Goal: Task Accomplishment & Management: Manage account settings

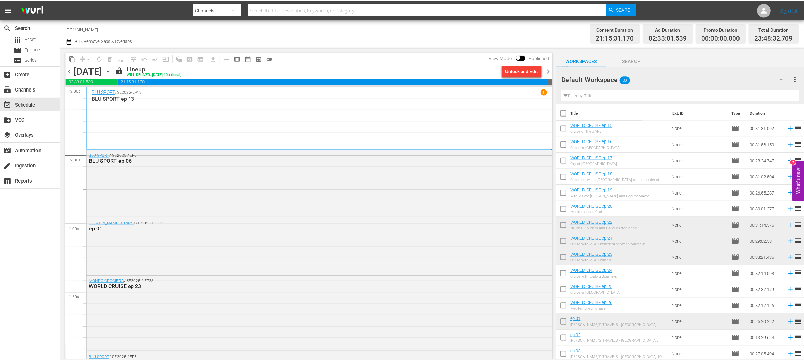
scroll to position [244, 0]
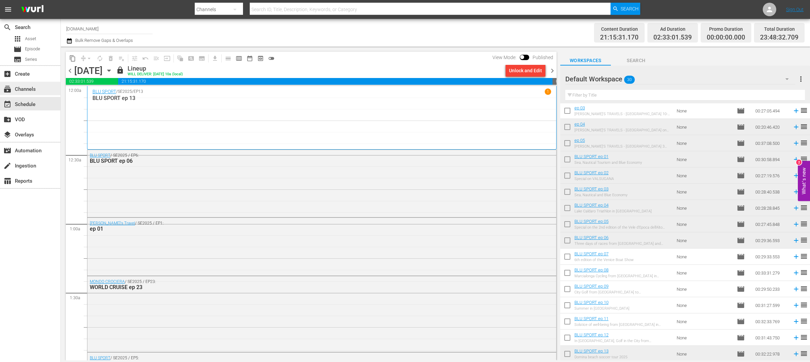
click at [40, 86] on div "subscriptions Channels" at bounding box center [30, 89] width 60 height 14
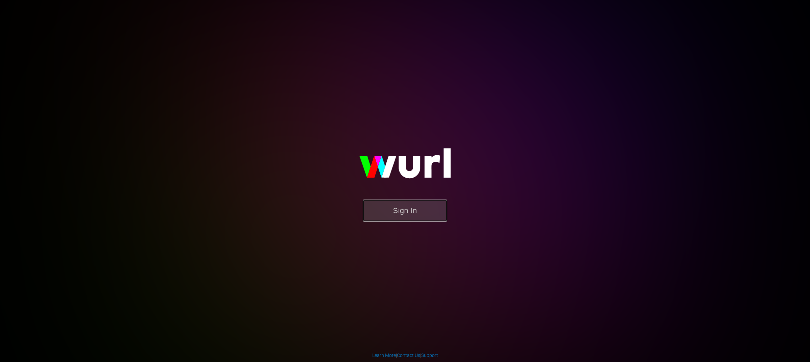
click at [411, 212] on button "Sign In" at bounding box center [405, 211] width 84 height 22
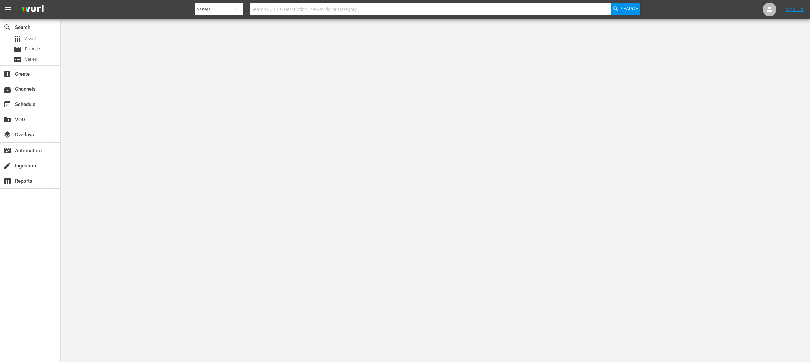
click at [19, 233] on div "search Search apps Asset movie Episode subtitles Series add_box Create subscrip…" at bounding box center [30, 200] width 61 height 362
click at [37, 87] on div "subscriptions Channels" at bounding box center [19, 88] width 38 height 6
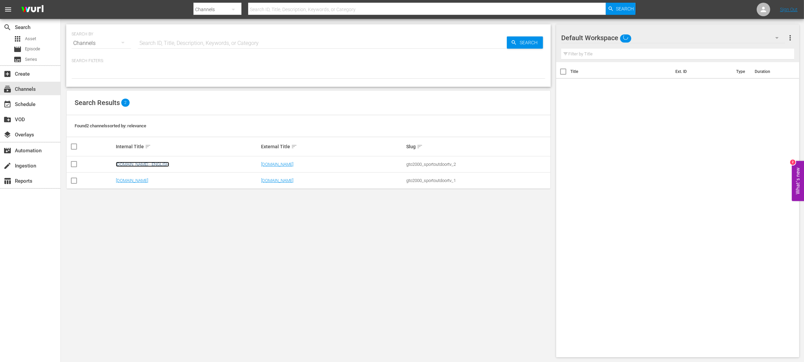
click at [168, 163] on link "SportOutdoor.TV - ENGLISH" at bounding box center [142, 164] width 53 height 5
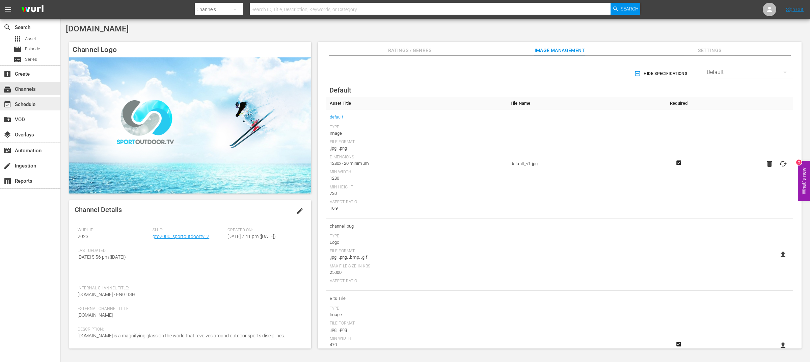
click at [28, 105] on div "event_available Schedule" at bounding box center [19, 103] width 38 height 6
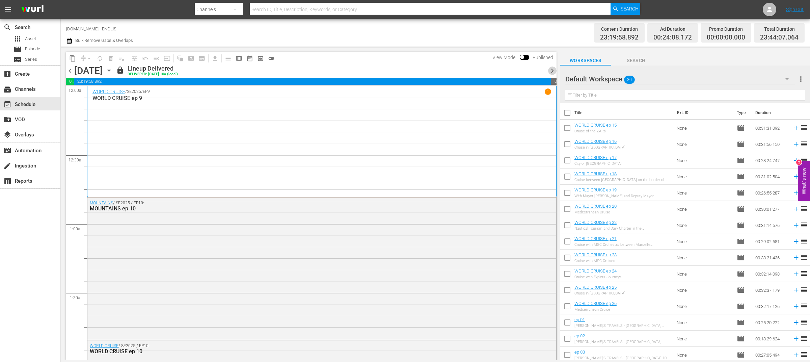
click at [553, 71] on span "chevron_right" at bounding box center [552, 71] width 8 height 8
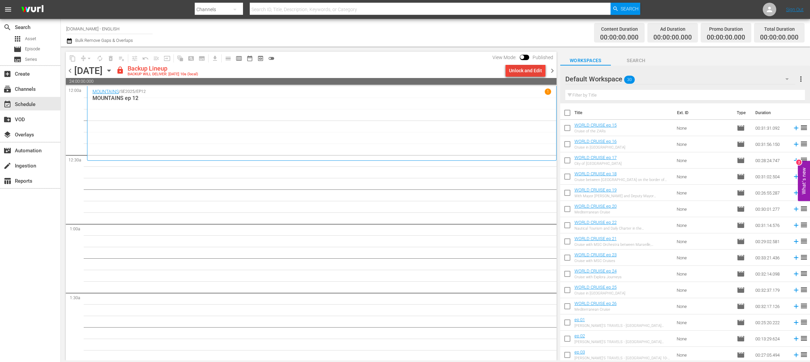
click at [537, 71] on div "Unlock and Edit" at bounding box center [525, 70] width 33 height 12
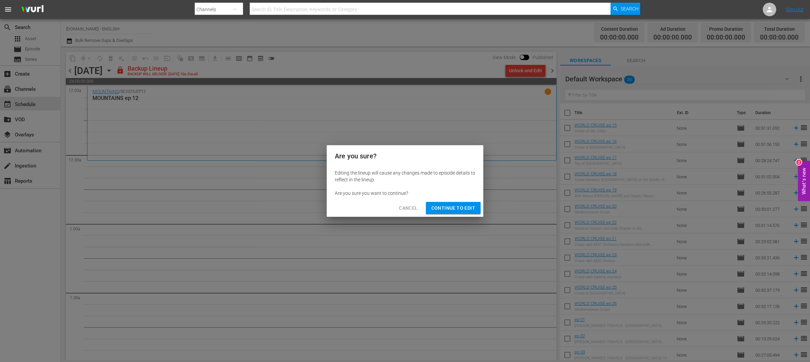
click at [447, 209] on span "Continue to Edit" at bounding box center [454, 208] width 44 height 8
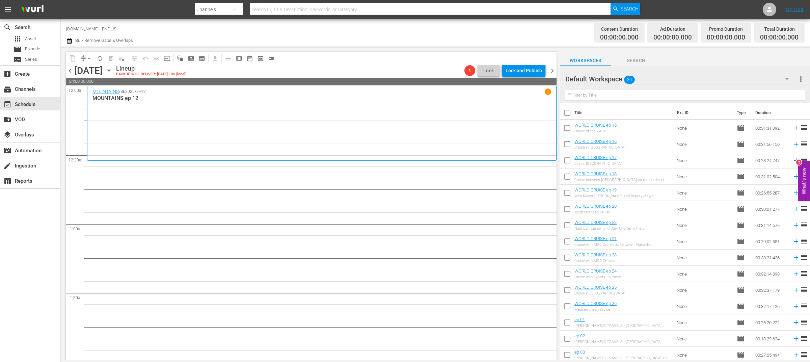
click at [110, 70] on icon "button" at bounding box center [108, 71] width 3 height 2
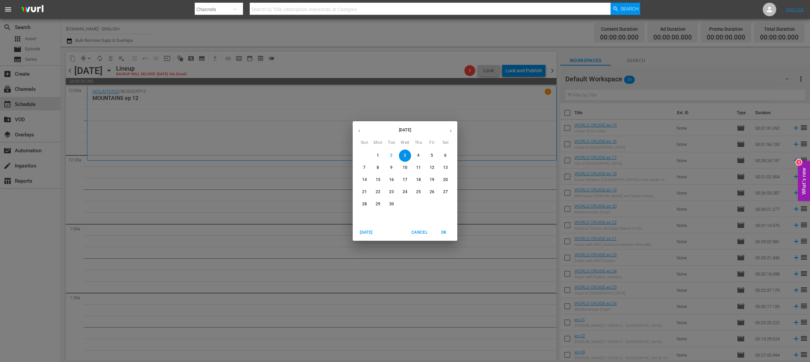
click at [359, 133] on icon "button" at bounding box center [359, 130] width 5 height 5
click at [449, 132] on icon "button" at bounding box center [450, 130] width 5 height 5
click at [359, 129] on icon "button" at bounding box center [359, 130] width 5 height 5
click at [404, 206] on p "27" at bounding box center [405, 204] width 5 height 6
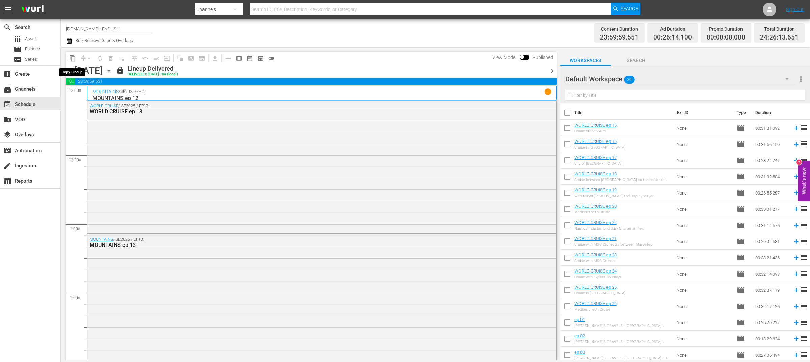
click at [73, 62] on button "content_copy" at bounding box center [72, 58] width 11 height 11
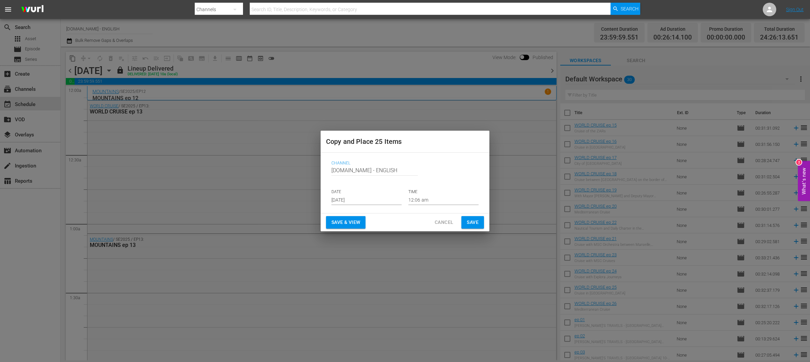
click at [360, 200] on input "[DATE]" at bounding box center [367, 200] width 70 height 10
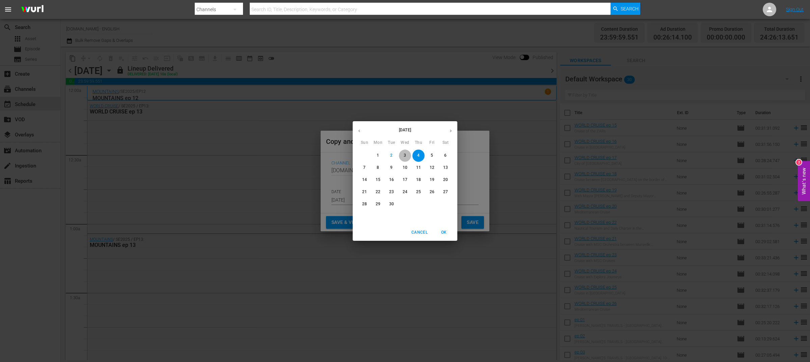
click at [406, 155] on p "3" at bounding box center [405, 156] width 2 height 6
type input "[DATE]"
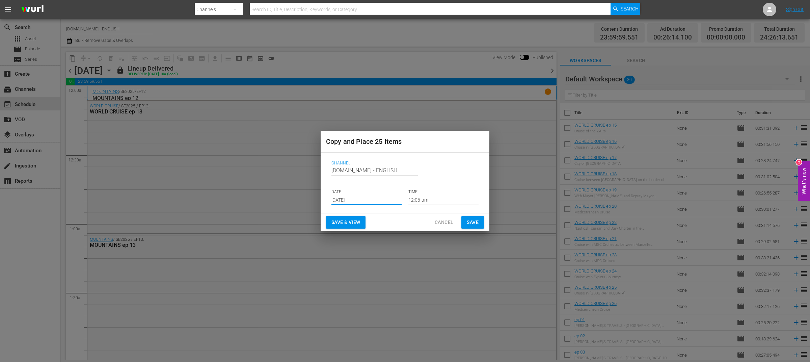
click at [352, 220] on span "Save & View" at bounding box center [346, 222] width 29 height 8
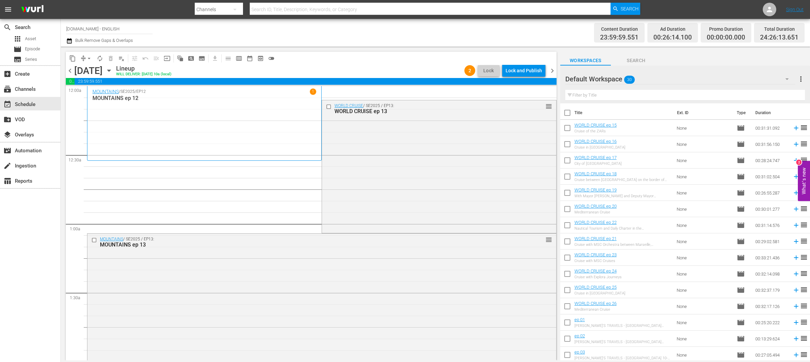
click at [86, 59] on span "arrow_drop_down" at bounding box center [89, 58] width 7 height 7
click at [101, 91] on li "Align to End of Previous Day" at bounding box center [89, 93] width 71 height 11
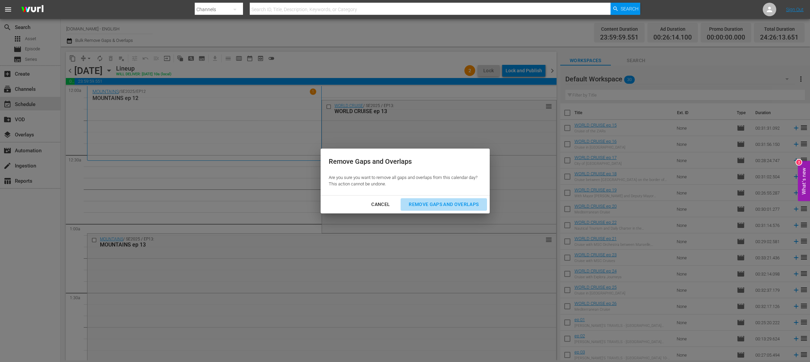
click at [442, 203] on div "Remove Gaps and Overlaps" at bounding box center [443, 204] width 81 height 8
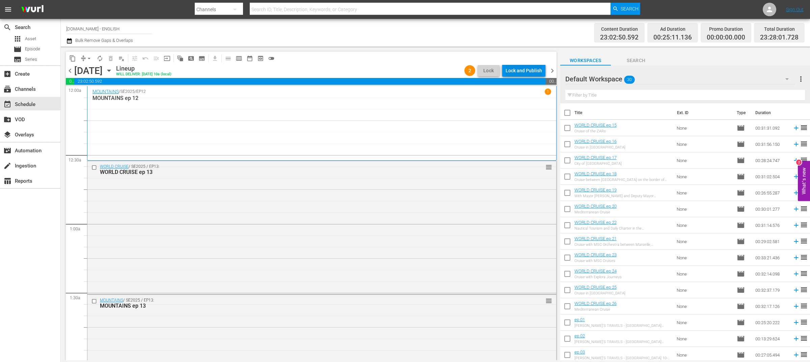
click at [515, 68] on div "Lock and Publish" at bounding box center [524, 70] width 36 height 12
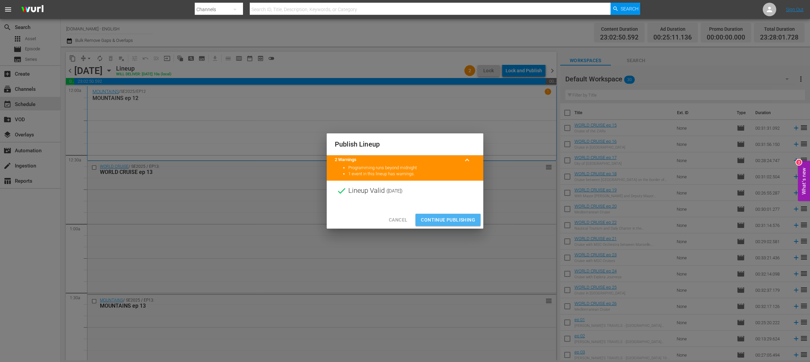
click at [447, 221] on span "Continue Publishing" at bounding box center [448, 220] width 54 height 8
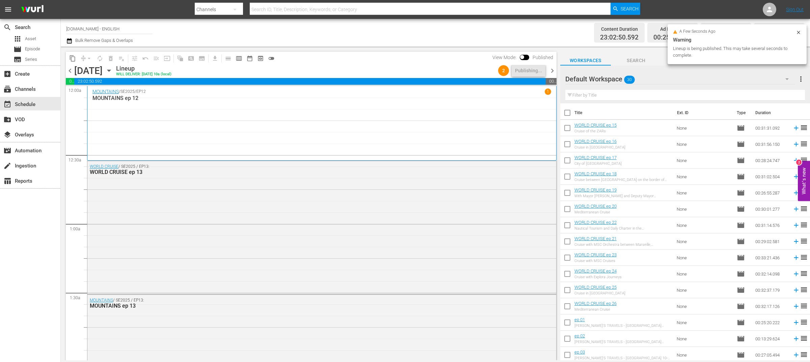
click at [554, 72] on span "chevron_right" at bounding box center [552, 71] width 8 height 8
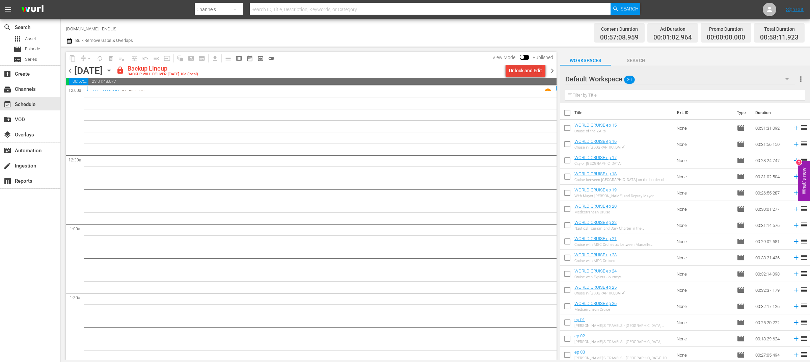
click at [528, 65] on div "Unlock and Edit" at bounding box center [525, 70] width 33 height 12
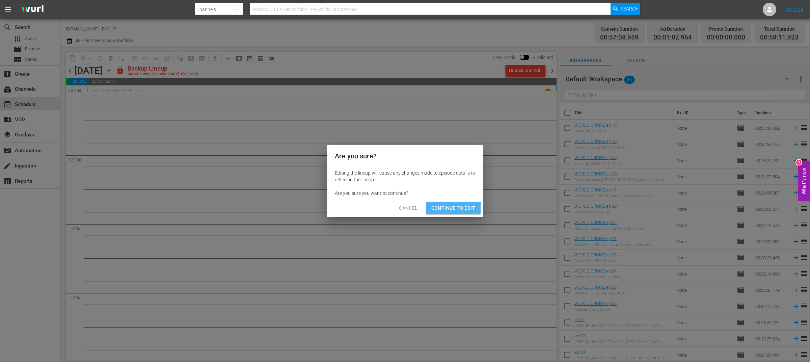
click at [450, 209] on span "Continue to Edit" at bounding box center [454, 208] width 44 height 8
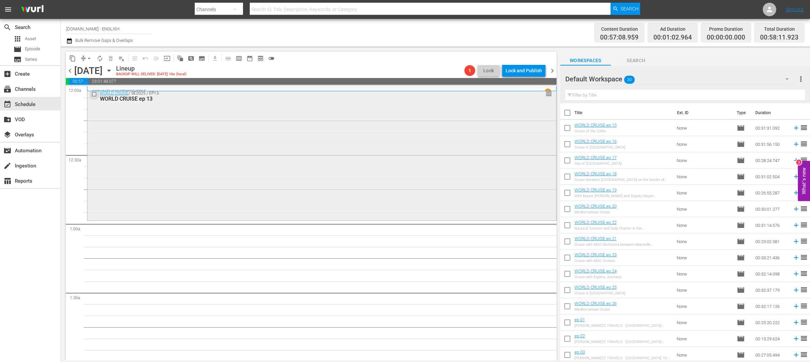
click at [94, 94] on input "checkbox" at bounding box center [94, 94] width 7 height 6
click at [121, 60] on span "playlist_remove_outlined" at bounding box center [121, 58] width 7 height 7
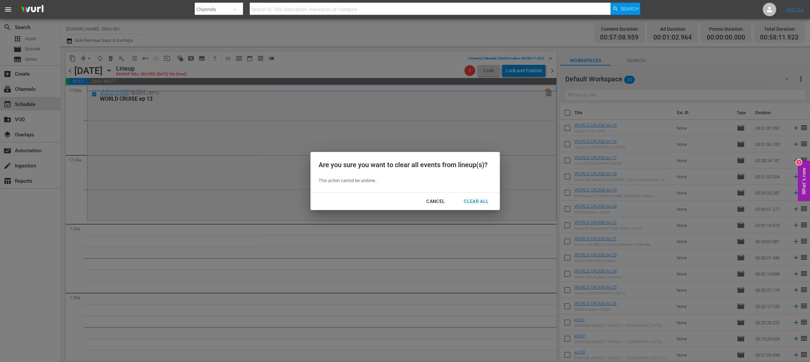
click at [483, 202] on div "Clear All" at bounding box center [477, 201] width 36 height 8
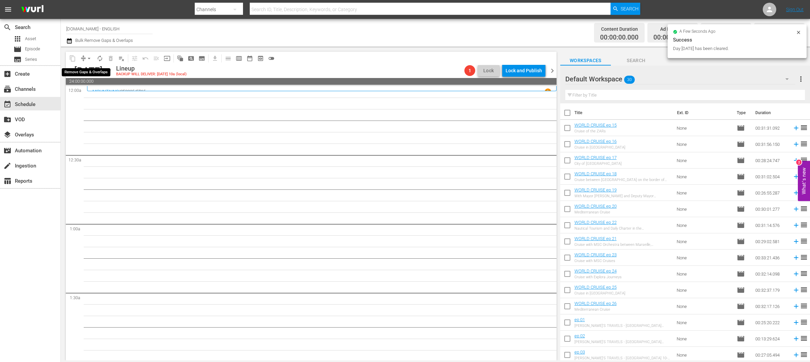
click at [90, 58] on span "arrow_drop_down" at bounding box center [89, 58] width 7 height 7
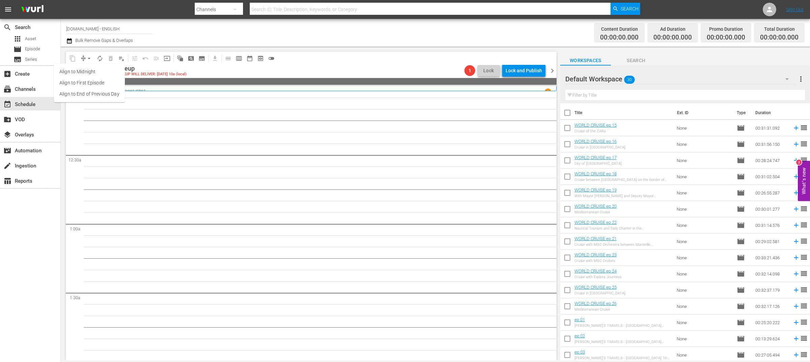
click at [220, 34] on div "Channel Title SportOutdoor.TV - ENGLISH Bulk Remove Gaps & Overlaps" at bounding box center [267, 33] width 403 height 24
click at [113, 72] on icon "button" at bounding box center [108, 70] width 7 height 7
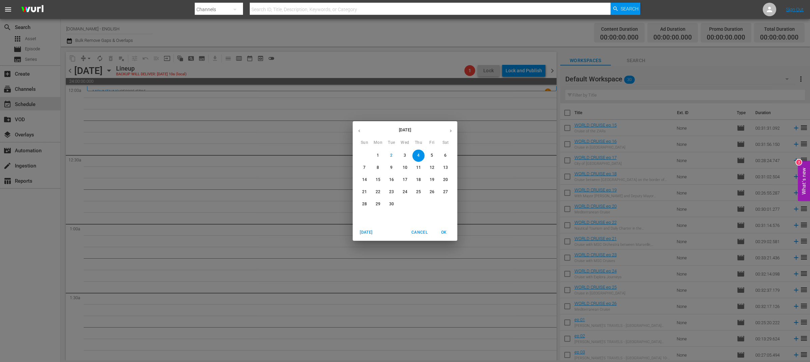
click at [360, 131] on icon "button" at bounding box center [359, 130] width 5 height 5
click at [420, 204] on p "28" at bounding box center [418, 204] width 5 height 6
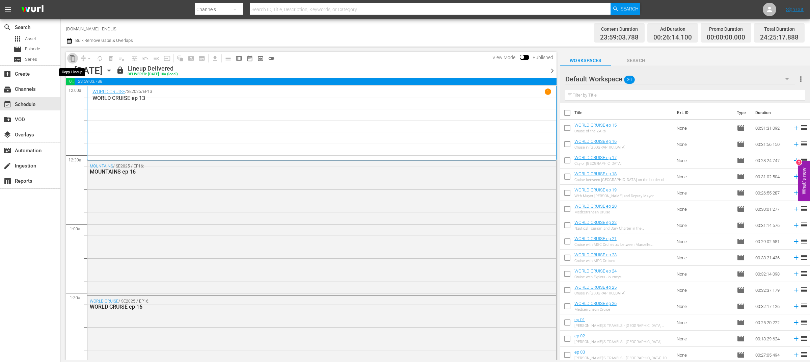
click at [70, 57] on span "content_copy" at bounding box center [72, 58] width 7 height 7
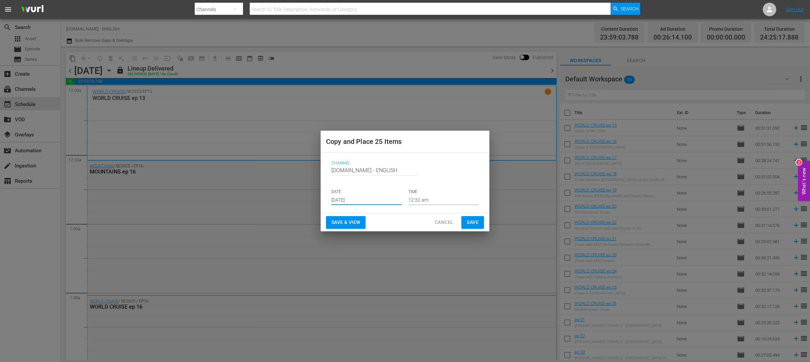
click at [383, 201] on input "[DATE]" at bounding box center [367, 200] width 70 height 10
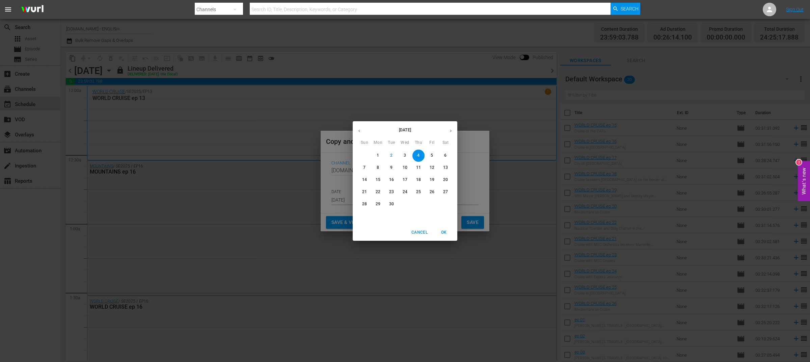
click at [418, 156] on p "4" at bounding box center [418, 156] width 2 height 6
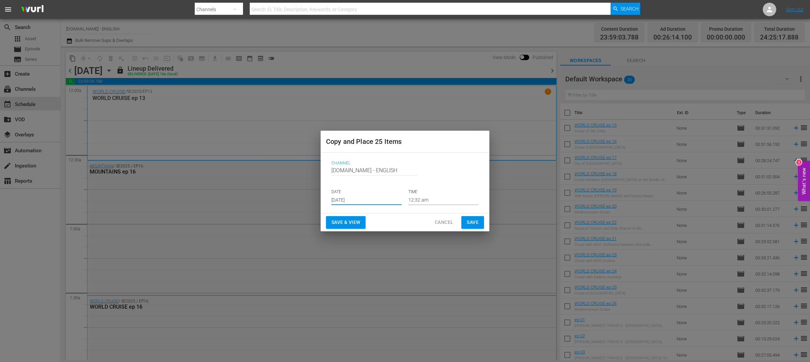
click at [339, 223] on span "Save & View" at bounding box center [346, 222] width 29 height 8
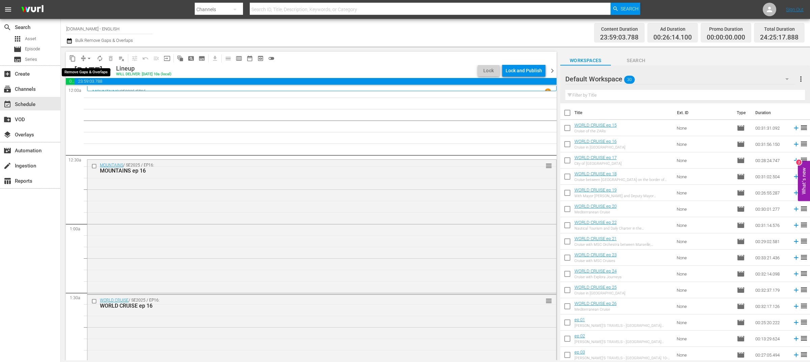
click at [88, 58] on span "arrow_drop_down" at bounding box center [89, 58] width 7 height 7
click at [90, 94] on li "Align to End of Previous Day" at bounding box center [89, 93] width 71 height 11
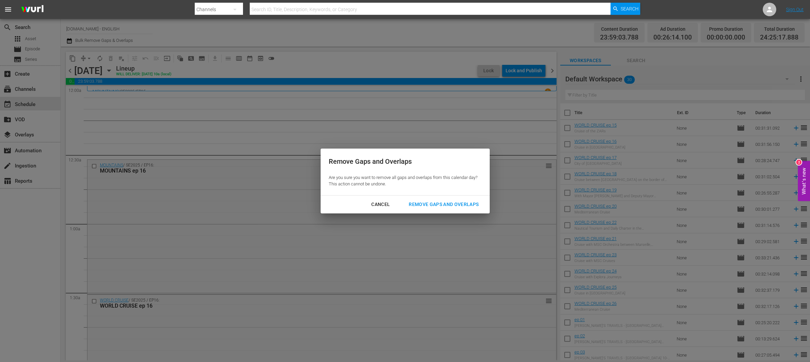
click at [438, 206] on div "Remove Gaps and Overlaps" at bounding box center [443, 204] width 81 height 8
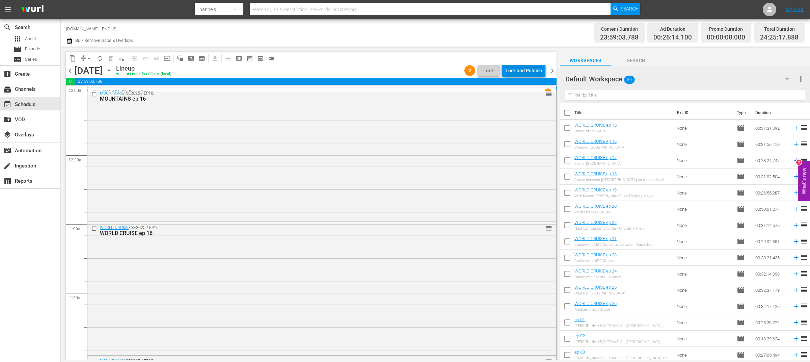
click at [530, 67] on div "Lock and Publish" at bounding box center [524, 70] width 36 height 12
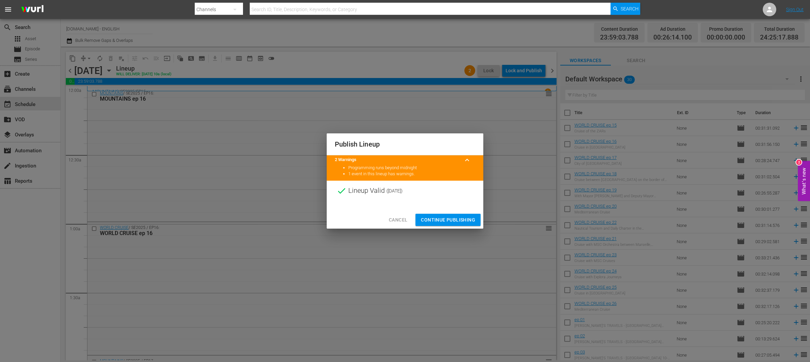
click at [460, 217] on span "Continue Publishing" at bounding box center [448, 220] width 54 height 8
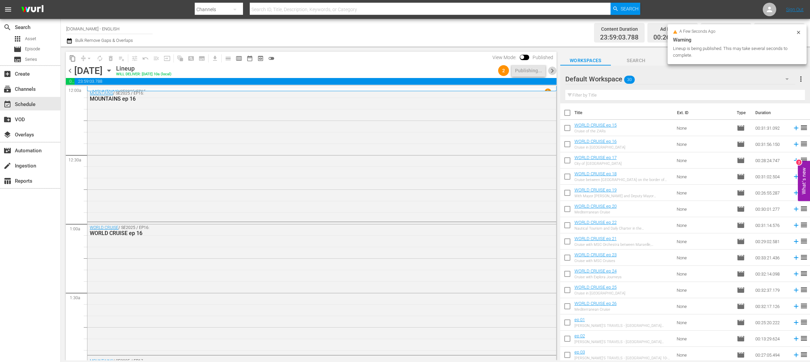
click at [552, 71] on span "chevron_right" at bounding box center [552, 71] width 8 height 8
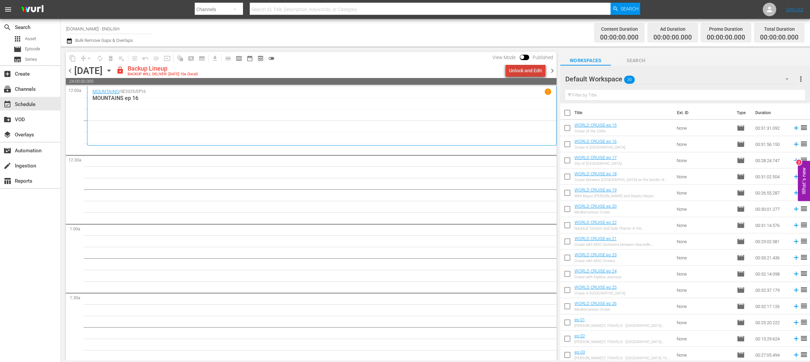
click at [530, 69] on div "Unlock and Edit" at bounding box center [525, 70] width 33 height 12
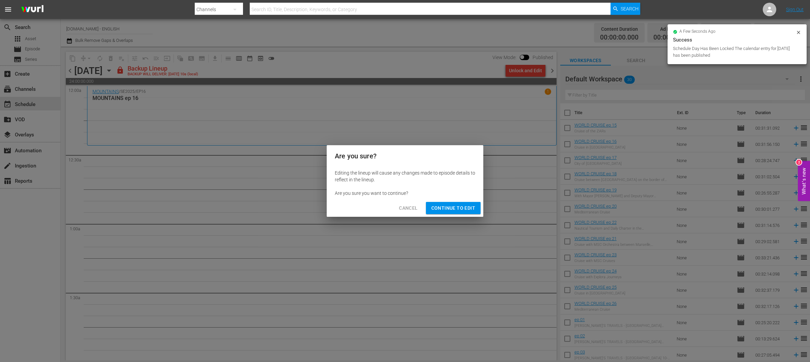
click at [452, 208] on span "Continue to Edit" at bounding box center [454, 208] width 44 height 8
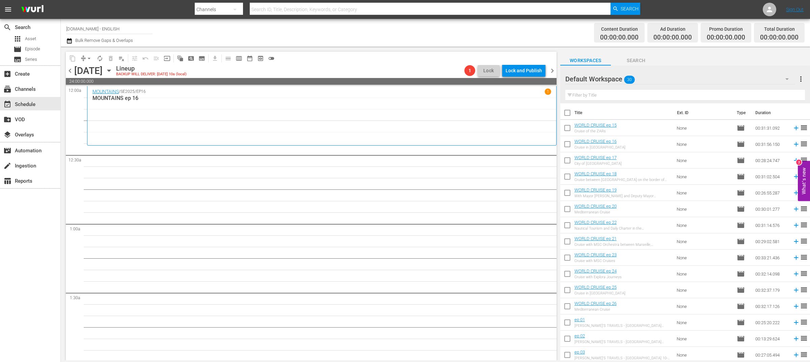
click at [113, 70] on icon "button" at bounding box center [108, 70] width 7 height 7
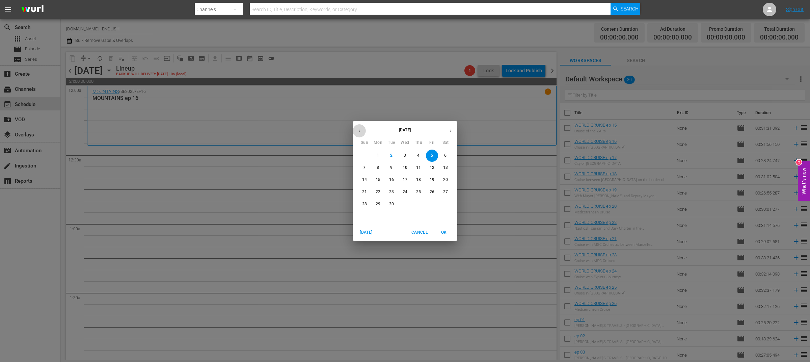
click at [358, 133] on icon "button" at bounding box center [359, 130] width 5 height 5
click at [430, 204] on p "29" at bounding box center [432, 204] width 5 height 6
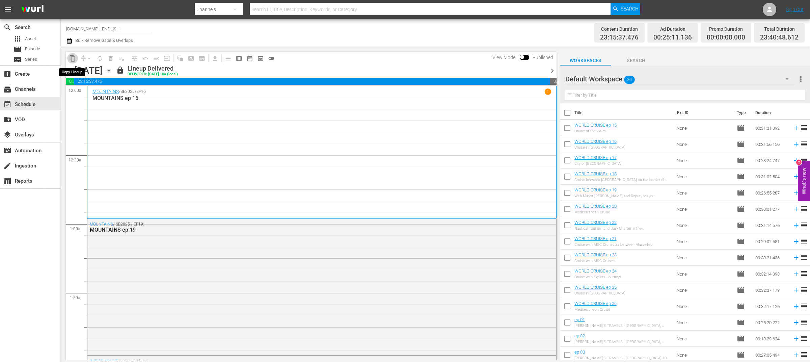
click at [73, 56] on span "content_copy" at bounding box center [72, 58] width 7 height 7
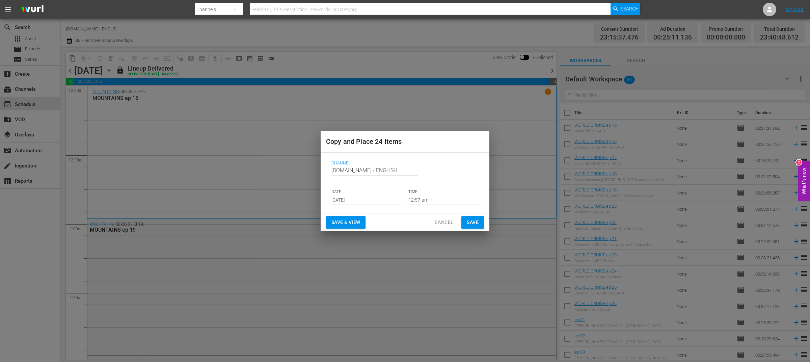
click at [370, 198] on input "[DATE]" at bounding box center [367, 200] width 70 height 10
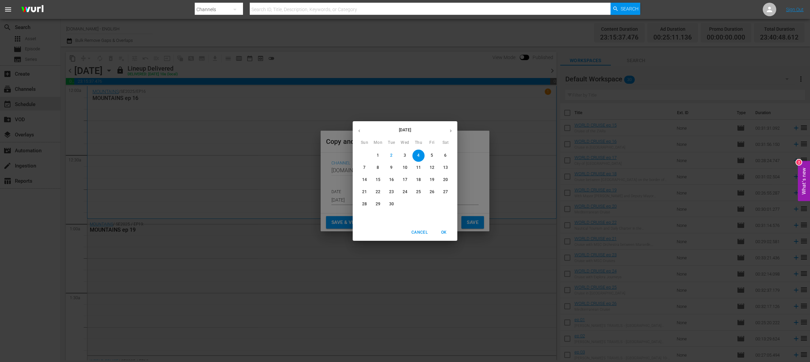
click at [433, 155] on span "5" at bounding box center [432, 156] width 12 height 6
type input "Sep 5th 2025"
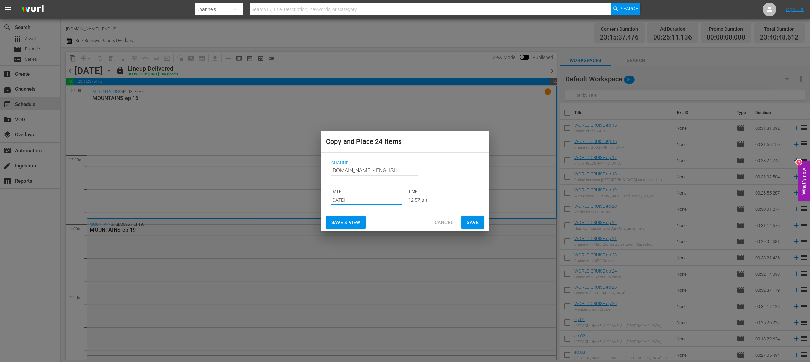
click at [356, 220] on span "Save & View" at bounding box center [346, 222] width 29 height 8
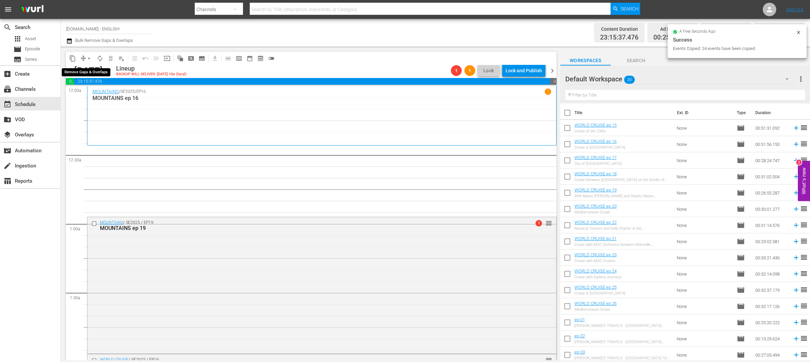
click at [86, 55] on span "arrow_drop_down" at bounding box center [89, 58] width 7 height 7
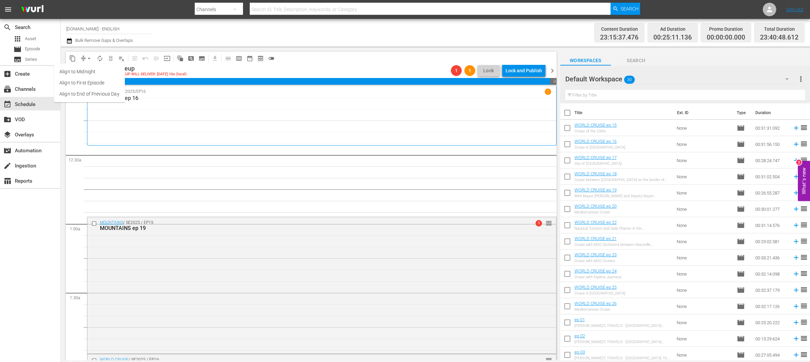
click at [99, 92] on li "Align to End of Previous Day" at bounding box center [89, 93] width 71 height 11
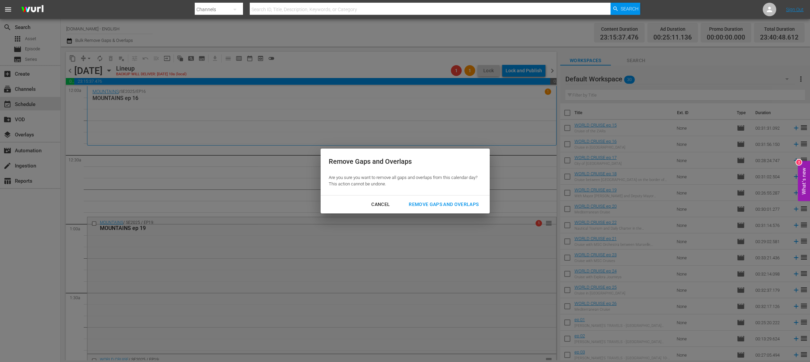
click at [420, 206] on div "Remove Gaps and Overlaps" at bounding box center [443, 204] width 81 height 8
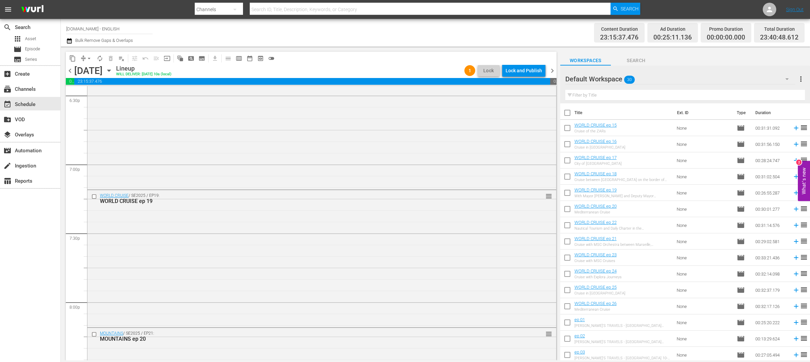
scroll to position [3047, 0]
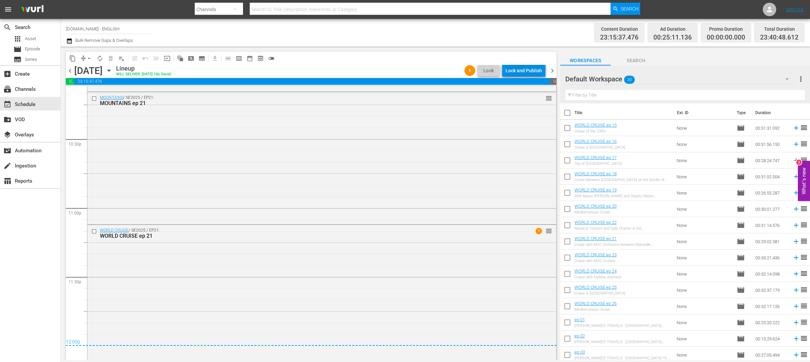
click at [520, 72] on div "Lock and Publish" at bounding box center [524, 70] width 36 height 12
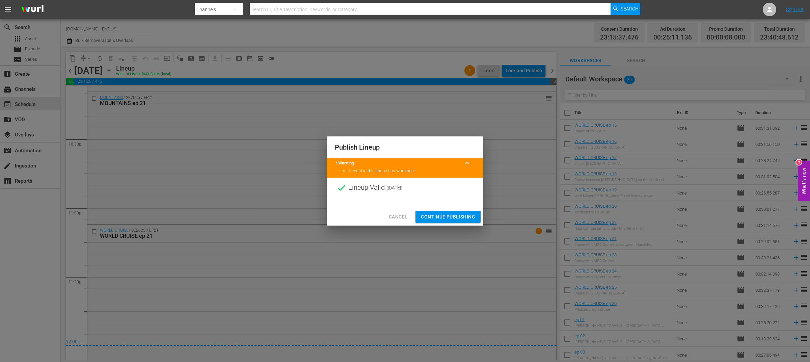
click at [439, 215] on span "Continue Publishing" at bounding box center [448, 217] width 54 height 8
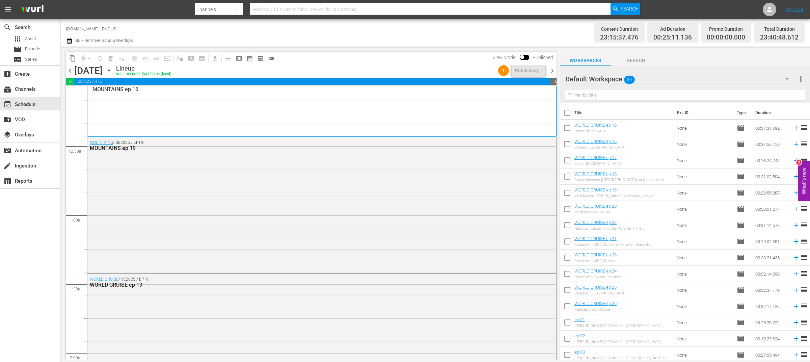
scroll to position [0, 0]
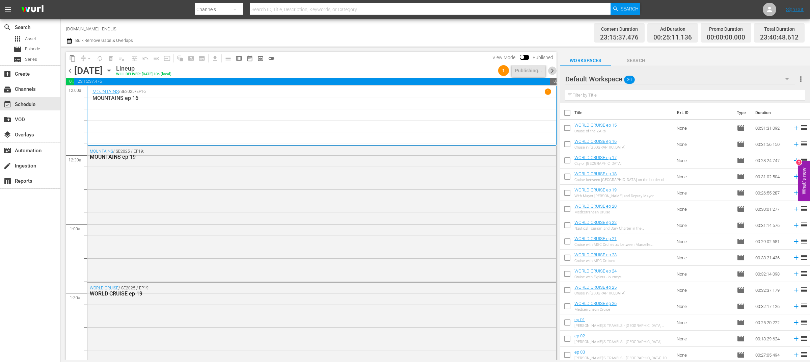
click at [552, 70] on span "chevron_right" at bounding box center [552, 71] width 8 height 8
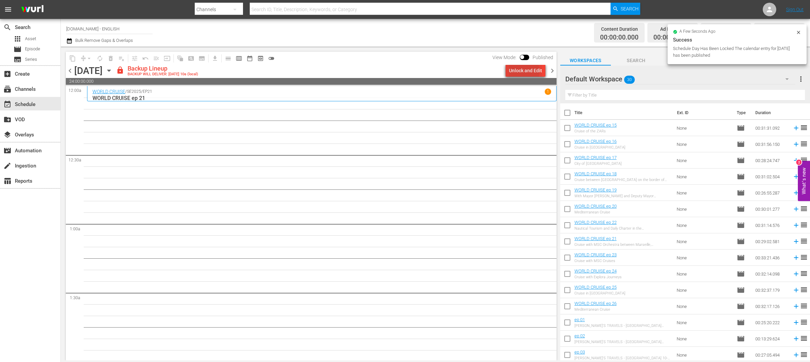
click at [526, 71] on div "Unlock and Edit" at bounding box center [525, 70] width 33 height 12
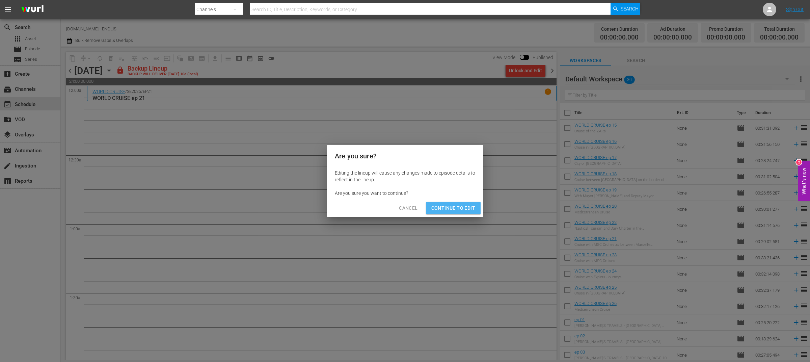
click at [460, 206] on span "Continue to Edit" at bounding box center [454, 208] width 44 height 8
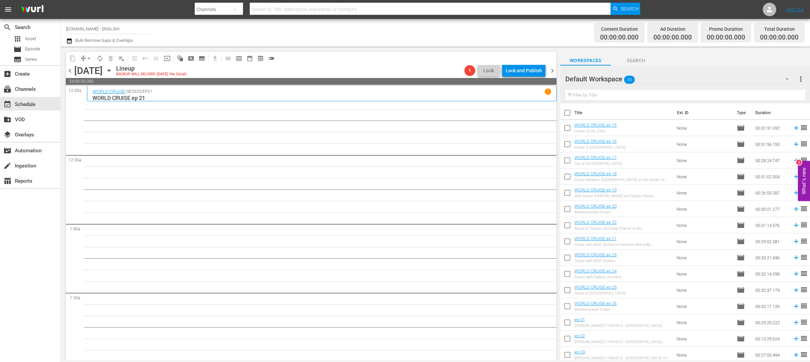
click at [110, 71] on icon "button" at bounding box center [108, 71] width 3 height 2
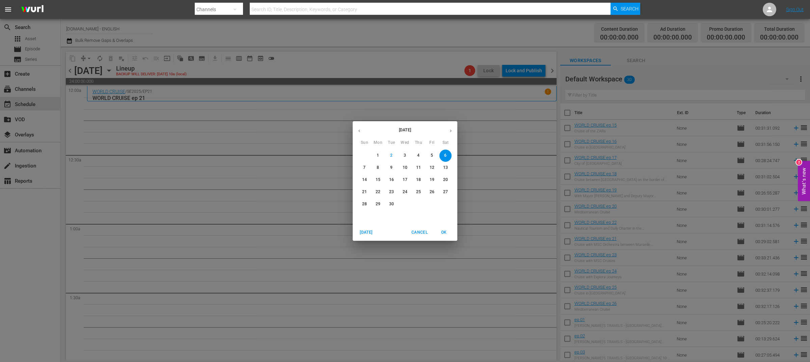
click at [360, 131] on icon "button" at bounding box center [359, 130] width 5 height 5
click at [450, 208] on button "30" at bounding box center [446, 204] width 12 height 12
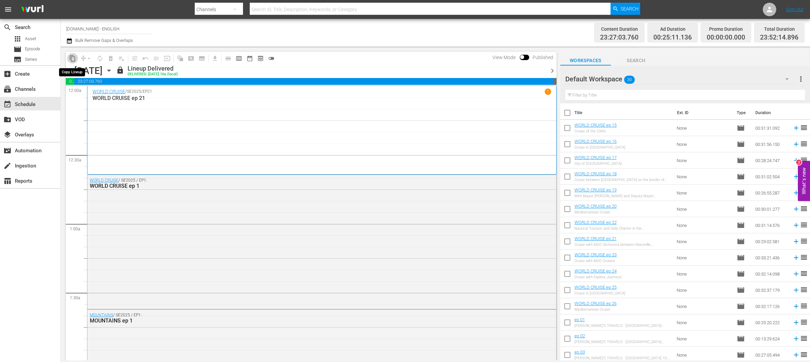
click at [73, 60] on span "content_copy" at bounding box center [72, 58] width 7 height 7
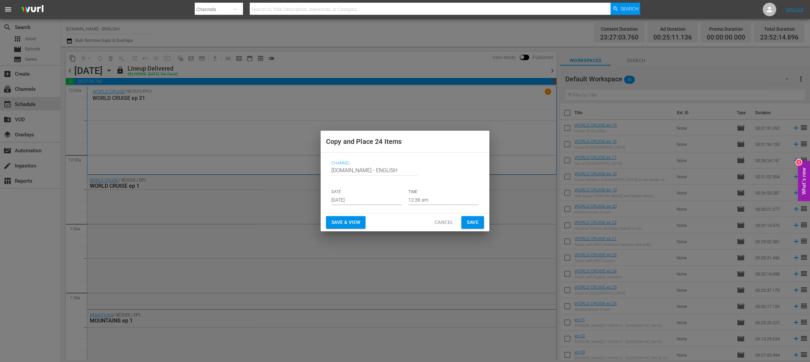
click at [366, 205] on input "[DATE]" at bounding box center [367, 200] width 70 height 10
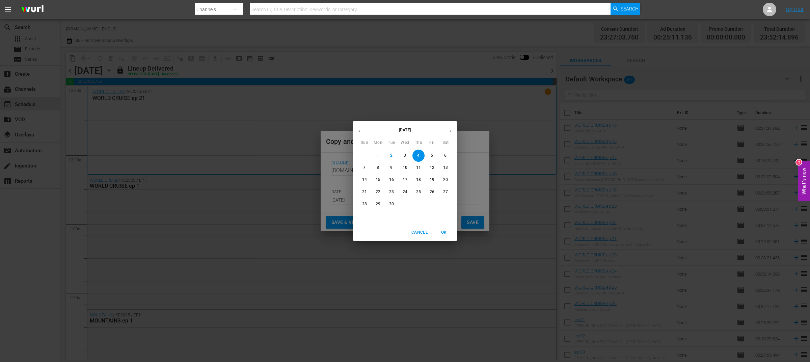
click at [446, 155] on p "6" at bounding box center [445, 156] width 2 height 6
type input "Sep 6th 2025"
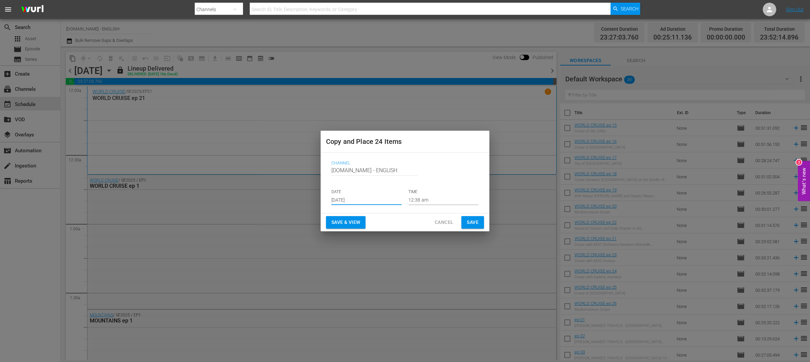
click at [345, 223] on span "Save & View" at bounding box center [346, 222] width 29 height 8
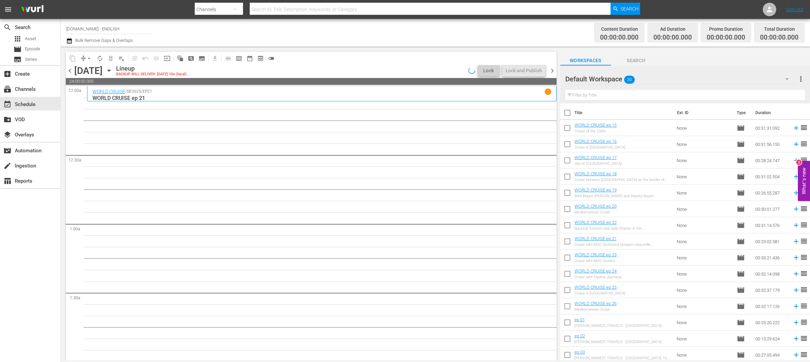
click at [113, 72] on icon "button" at bounding box center [108, 70] width 7 height 7
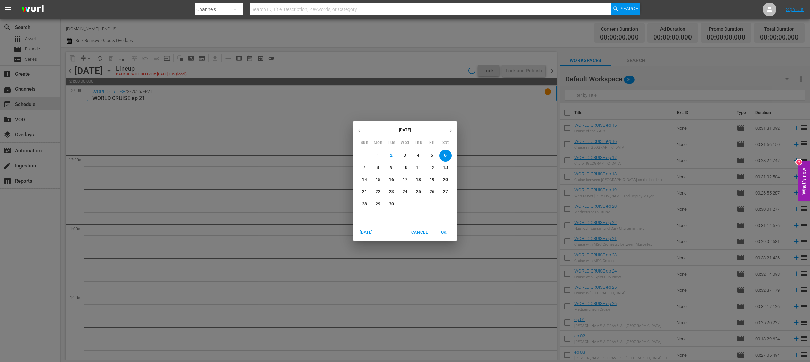
click at [362, 37] on div "September 2025 Sun Mon Tue Wed Thu Fri Sat 31 1 2 3 4 5 6 7 8 9 10 11 12 13 14 …" at bounding box center [405, 181] width 810 height 362
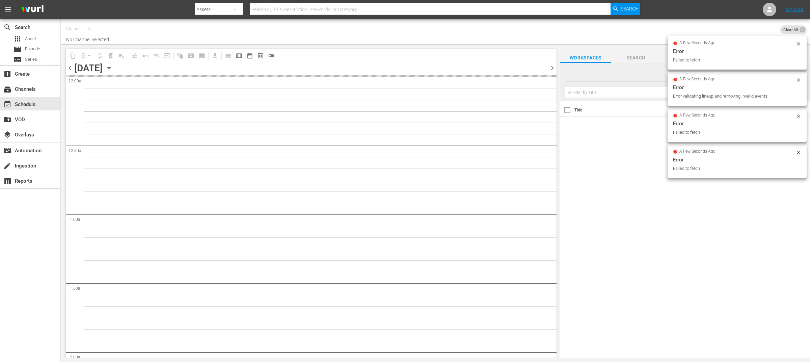
type input "[DOMAIN_NAME] - ENGLISH (2023)"
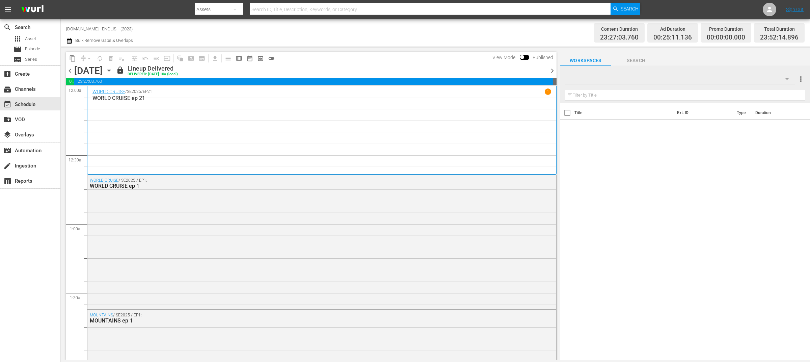
click at [461, 39] on div "Channel Title [DOMAIN_NAME] - ENGLISH (2023) Bulk Remove Gaps & Overlaps" at bounding box center [267, 33] width 403 height 24
click at [114, 71] on div "Saturday, August 30th August 30th" at bounding box center [94, 70] width 40 height 11
click at [110, 71] on icon "button" at bounding box center [108, 71] width 3 height 2
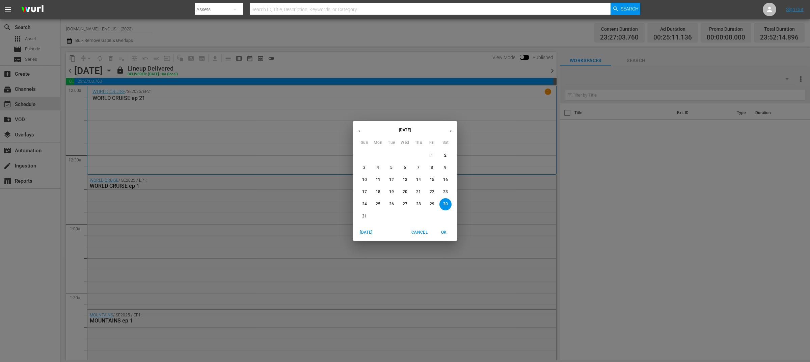
click at [452, 133] on icon "button" at bounding box center [450, 130] width 5 height 5
click at [448, 156] on span "6" at bounding box center [446, 156] width 12 height 6
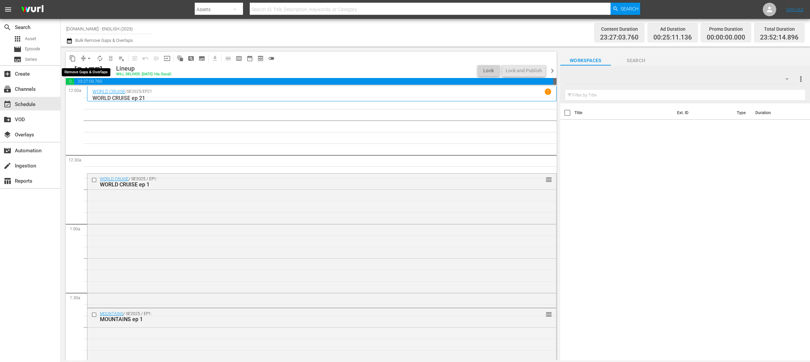
click at [84, 58] on button "arrow_drop_down" at bounding box center [89, 58] width 11 height 11
click at [119, 95] on li "Align to End of Previous Day" at bounding box center [89, 93] width 71 height 11
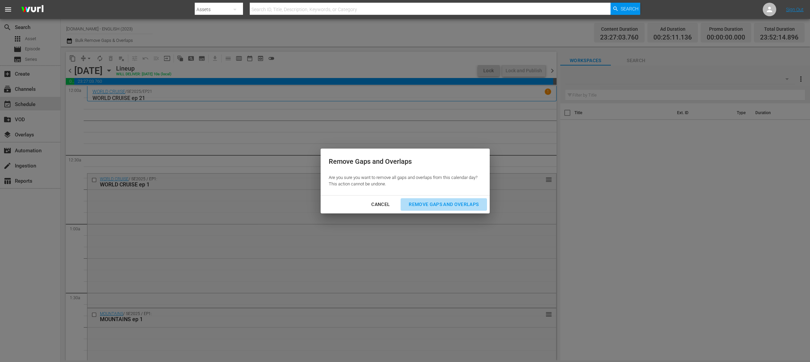
click at [435, 201] on div "Remove Gaps and Overlaps" at bounding box center [443, 204] width 81 height 8
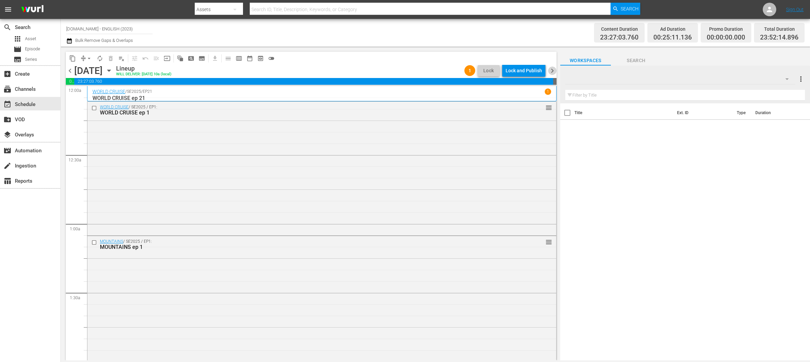
click at [552, 72] on span "chevron_right" at bounding box center [552, 71] width 8 height 8
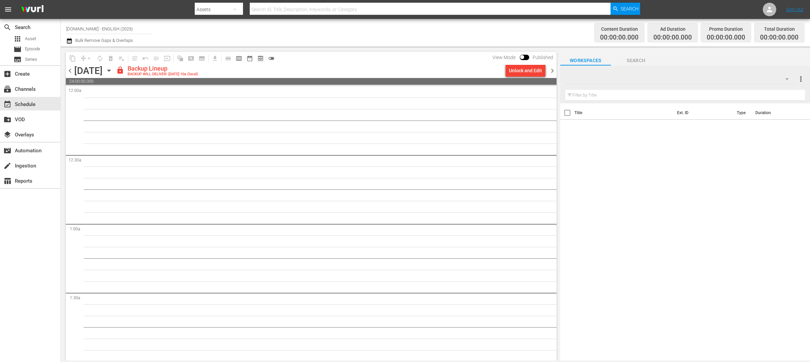
click at [69, 71] on span "chevron_left" at bounding box center [70, 71] width 8 height 8
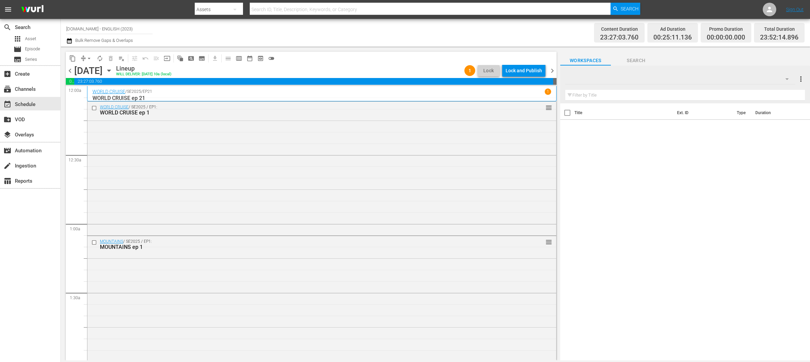
click at [636, 59] on span "Search" at bounding box center [636, 60] width 51 height 8
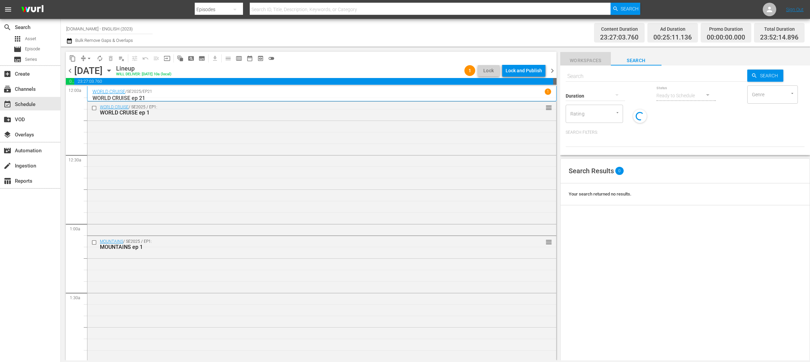
click at [588, 59] on span "Workspaces" at bounding box center [585, 60] width 51 height 8
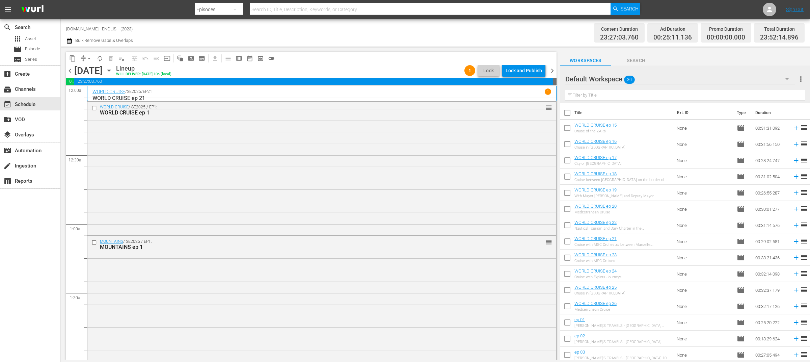
click at [787, 78] on icon "button" at bounding box center [787, 79] width 3 height 2
click at [613, 96] on div "INGLESE (42)" at bounding box center [609, 98] width 70 height 11
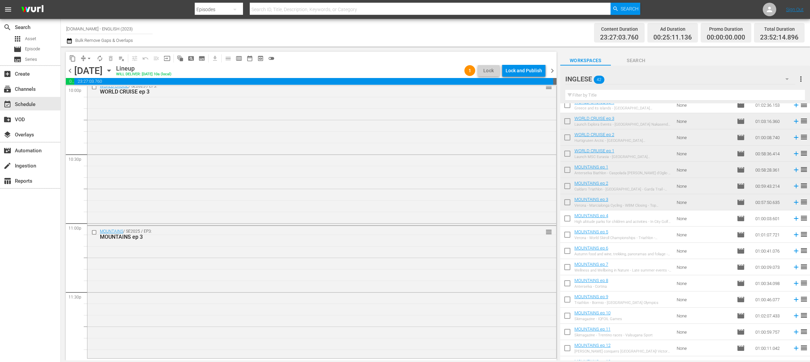
scroll to position [148, 0]
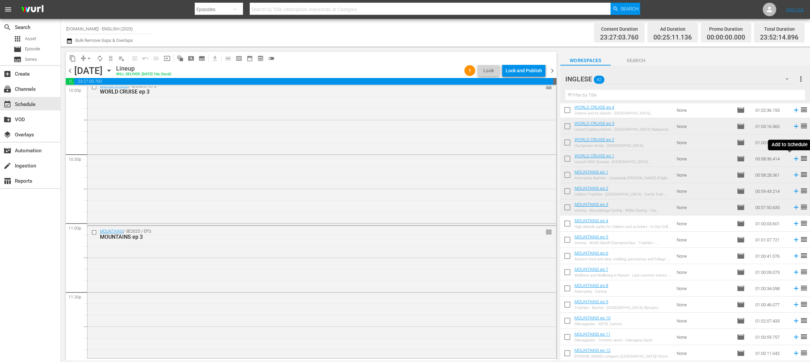
click at [794, 160] on icon at bounding box center [796, 159] width 4 height 4
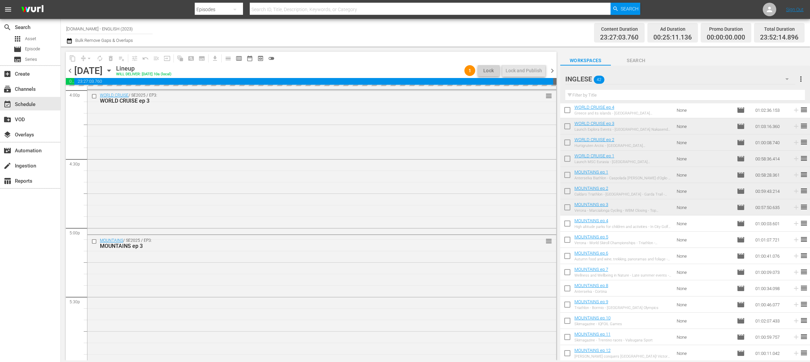
scroll to position [2051, 0]
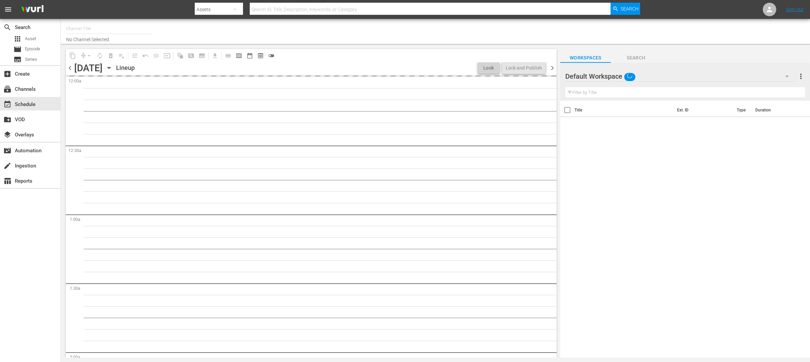
type input "[DOMAIN_NAME] - ENGLISH (2023)"
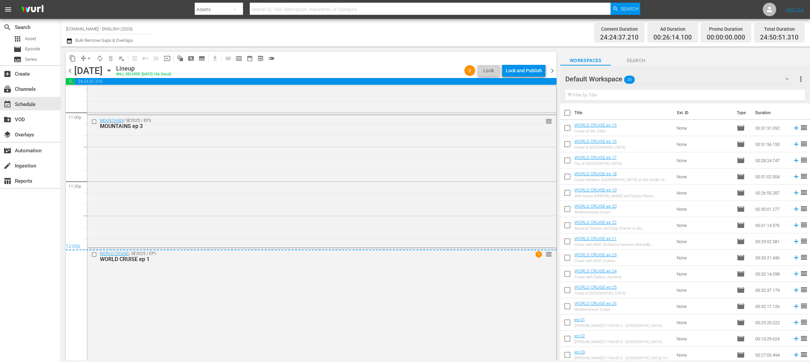
scroll to position [3164, 0]
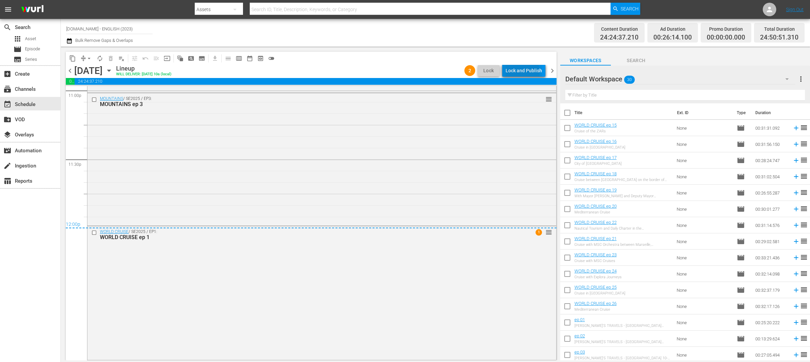
click at [518, 72] on div "Lock and Publish" at bounding box center [524, 70] width 36 height 12
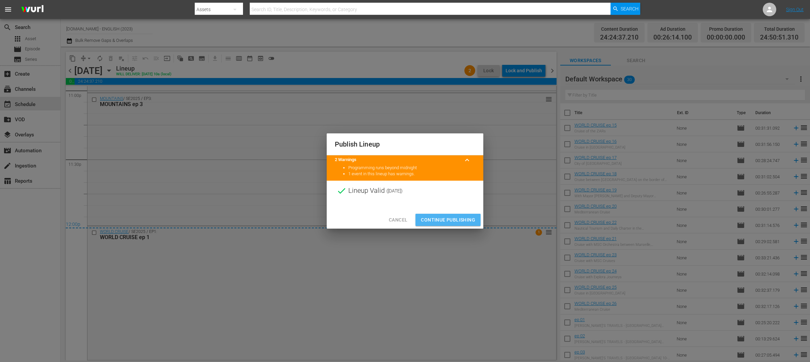
click at [448, 222] on span "Continue Publishing" at bounding box center [448, 220] width 54 height 8
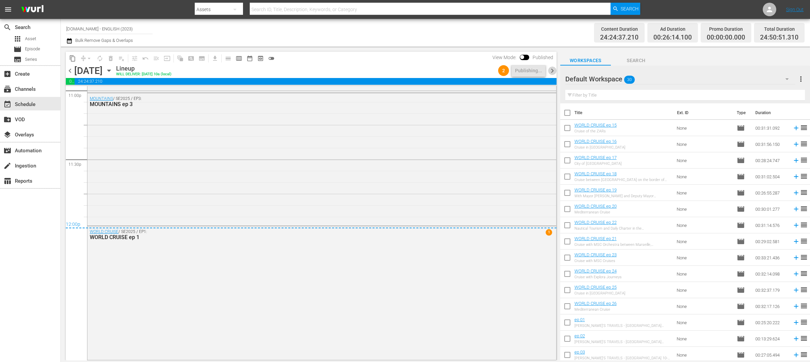
click at [551, 71] on span "chevron_right" at bounding box center [552, 71] width 8 height 8
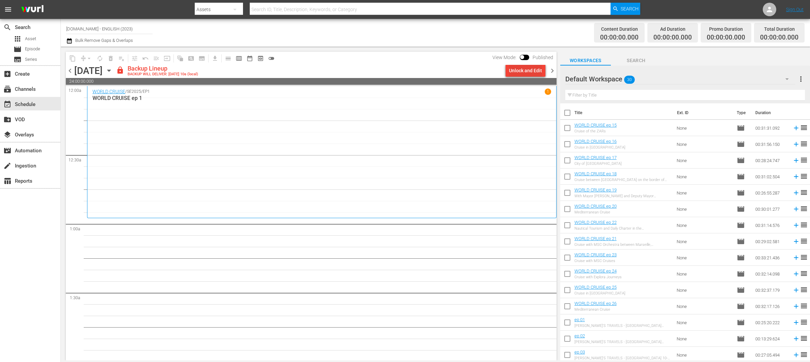
click at [530, 68] on div "Unlock and Edit" at bounding box center [525, 70] width 33 height 12
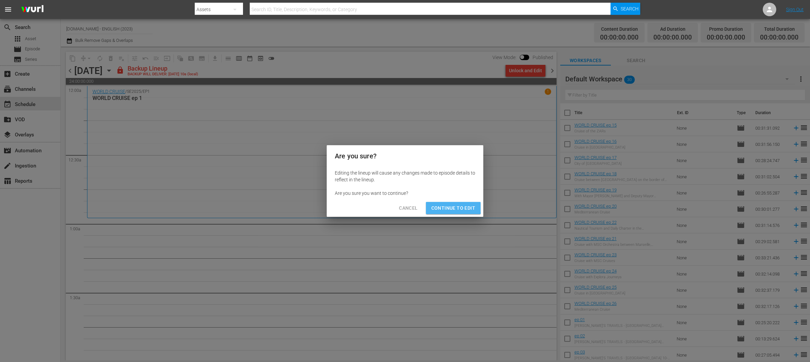
click at [447, 207] on span "Continue to Edit" at bounding box center [454, 208] width 44 height 8
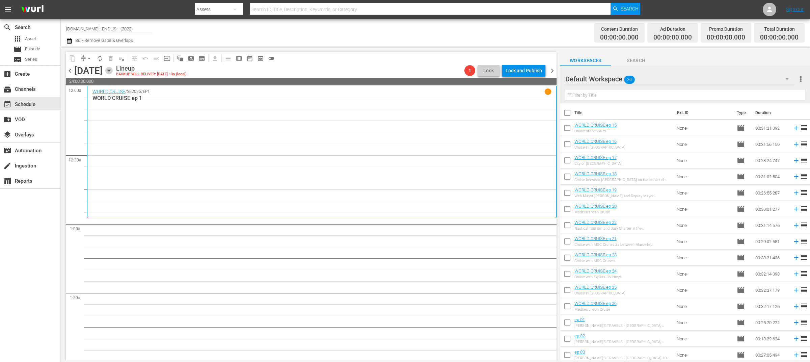
click at [110, 70] on icon "button" at bounding box center [108, 71] width 3 height 2
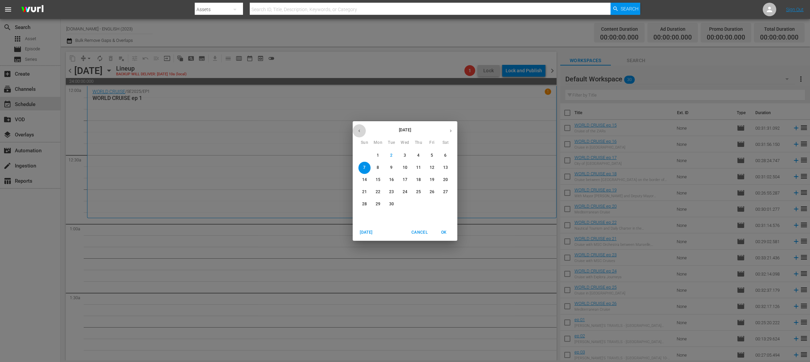
click at [360, 131] on icon "button" at bounding box center [359, 130] width 5 height 5
click at [451, 130] on icon "button" at bounding box center [450, 130] width 5 height 5
click at [359, 129] on icon "button" at bounding box center [359, 130] width 5 height 5
click at [365, 215] on p "31" at bounding box center [364, 216] width 5 height 6
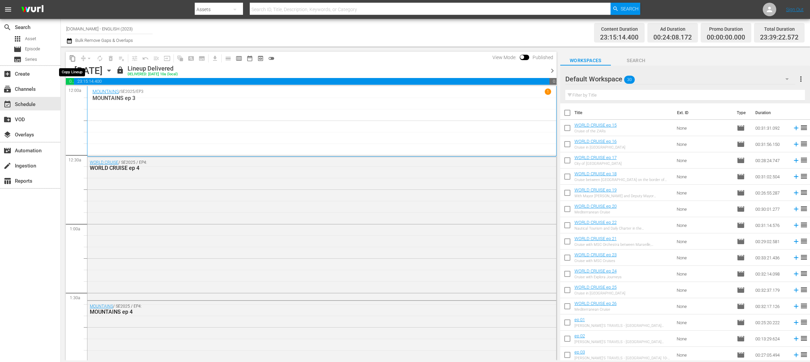
click at [71, 60] on span "content_copy" at bounding box center [72, 58] width 7 height 7
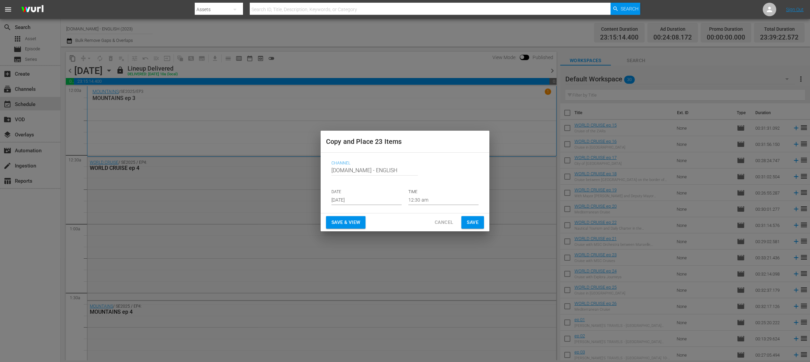
click at [358, 199] on input "[DATE]" at bounding box center [367, 200] width 70 height 10
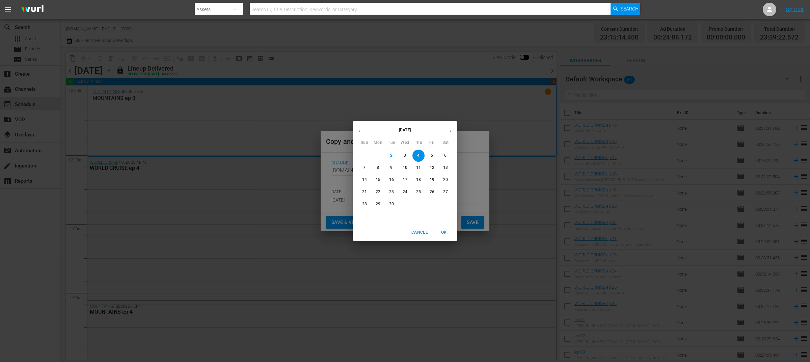
click at [367, 167] on span "7" at bounding box center [365, 168] width 12 height 6
type input "[DATE]"
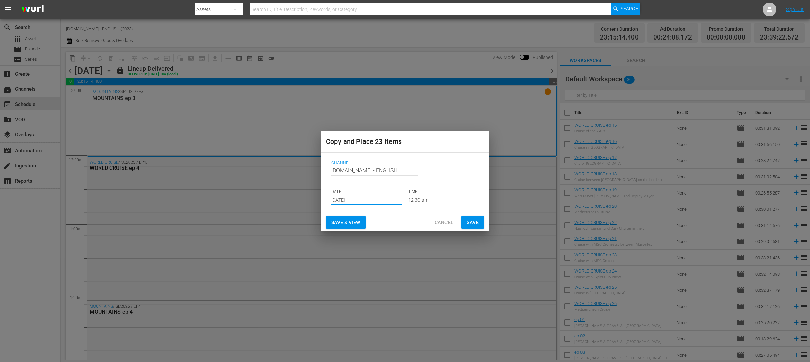
click at [356, 223] on span "Save & View" at bounding box center [346, 222] width 29 height 8
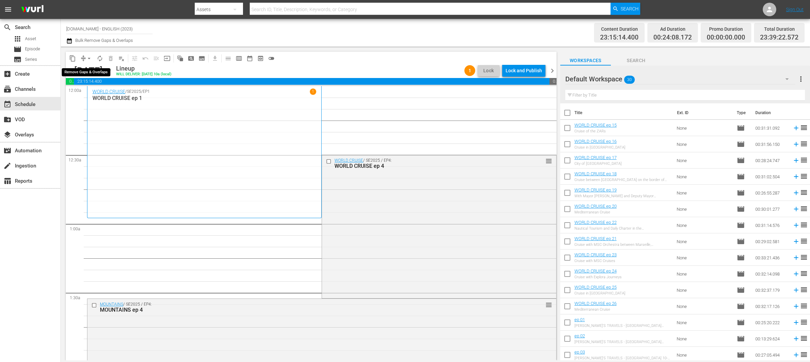
click at [87, 58] on span "arrow_drop_down" at bounding box center [89, 58] width 7 height 7
click at [106, 93] on li "Align to End of Previous Day" at bounding box center [89, 93] width 71 height 11
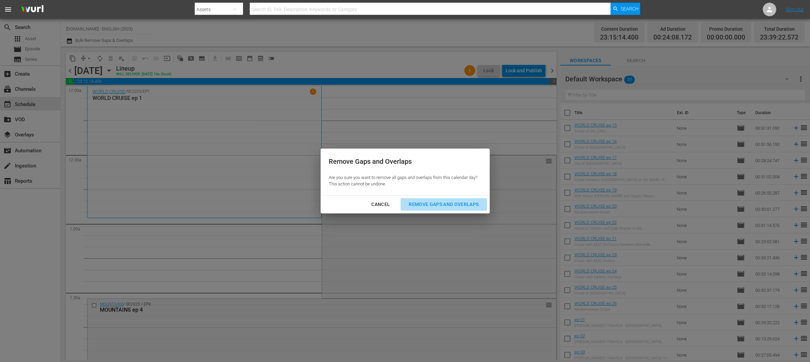
click at [446, 204] on div "Remove Gaps and Overlaps" at bounding box center [443, 204] width 81 height 8
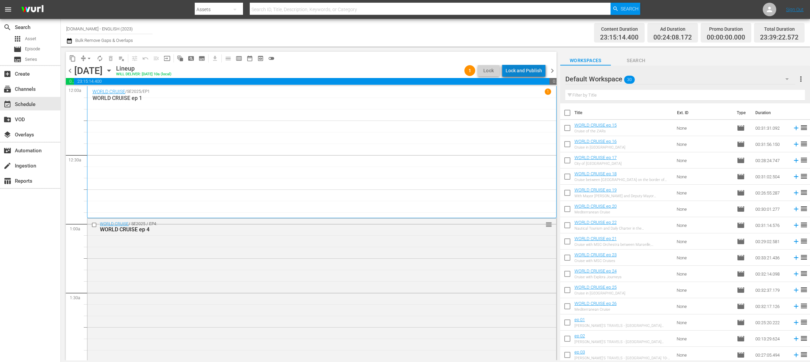
click at [528, 74] on div "Lock and Publish" at bounding box center [524, 70] width 36 height 12
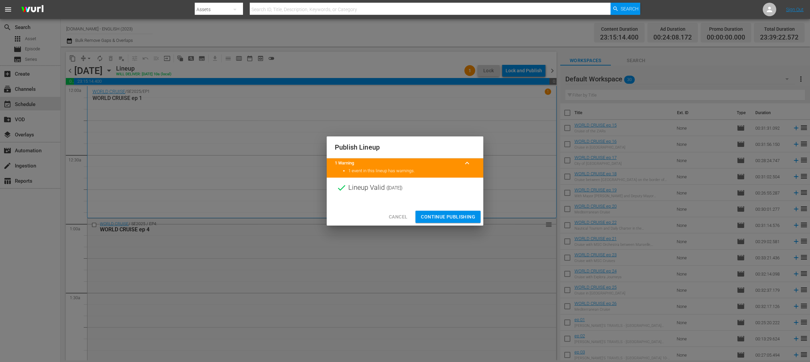
click at [441, 218] on span "Continue Publishing" at bounding box center [448, 217] width 54 height 8
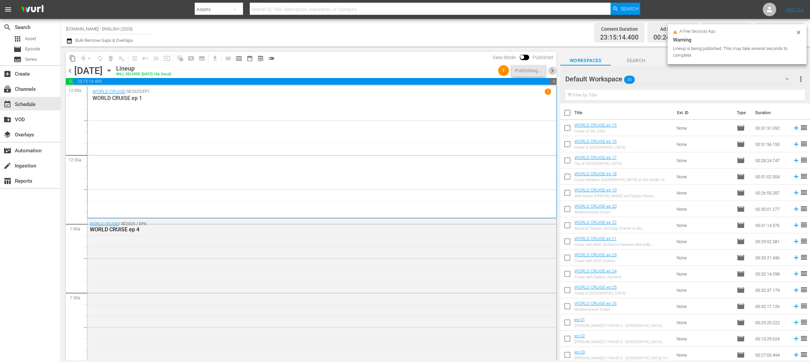
click at [554, 71] on span "chevron_right" at bounding box center [552, 71] width 8 height 8
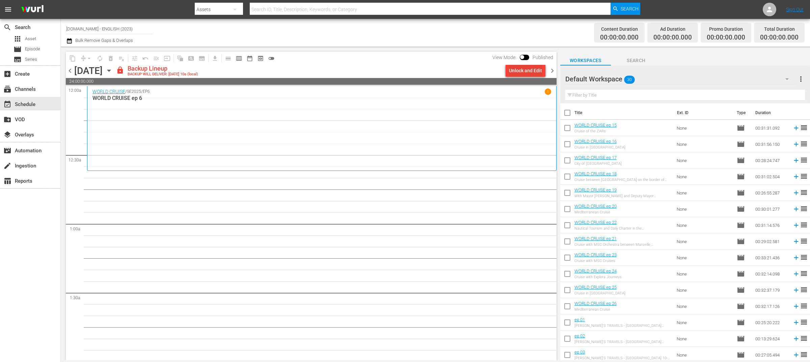
click at [528, 74] on div "Unlock and Edit" at bounding box center [525, 70] width 33 height 12
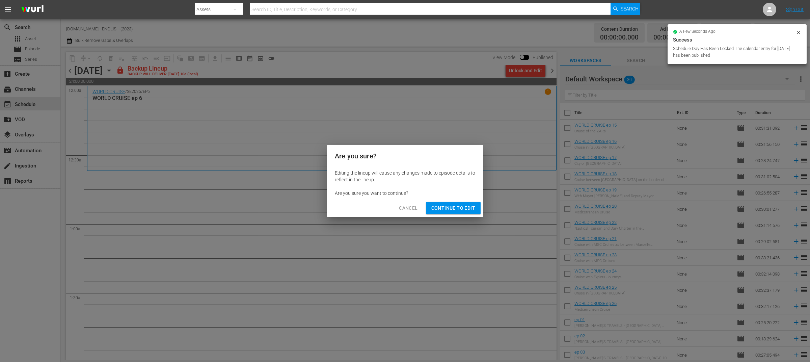
click at [447, 206] on span "Continue to Edit" at bounding box center [454, 208] width 44 height 8
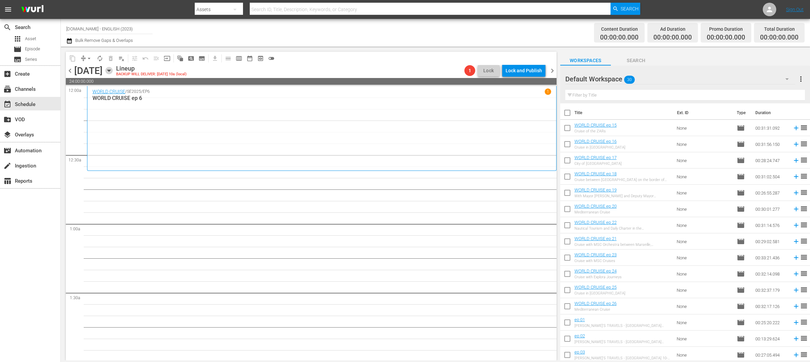
click at [113, 70] on icon "button" at bounding box center [108, 70] width 7 height 7
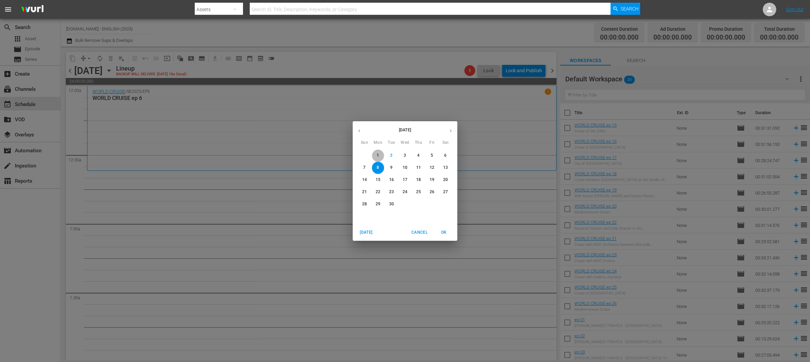
click at [376, 155] on span "1" at bounding box center [378, 156] width 12 height 6
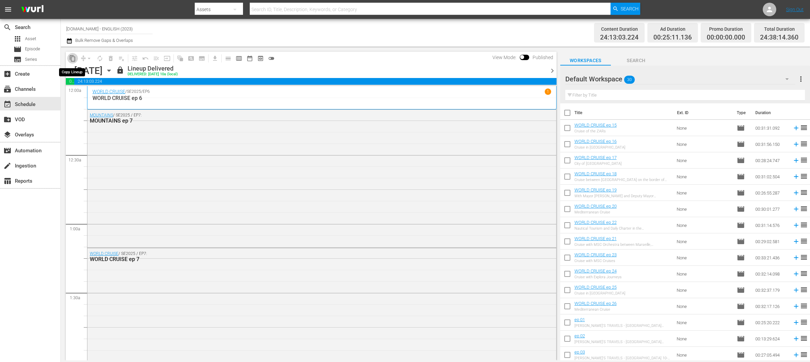
click at [75, 57] on span "content_copy" at bounding box center [72, 58] width 7 height 7
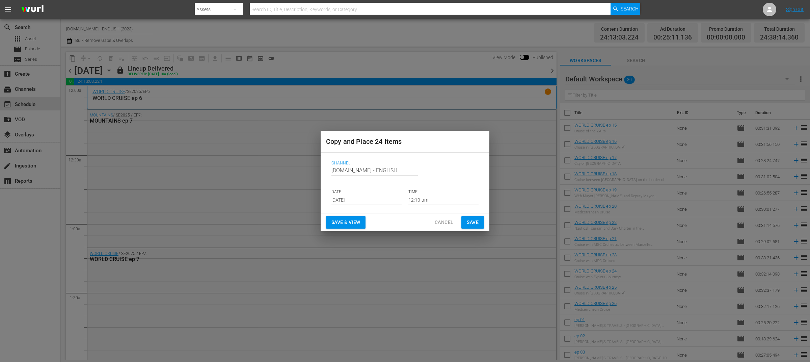
click at [373, 198] on input "[DATE]" at bounding box center [367, 200] width 70 height 10
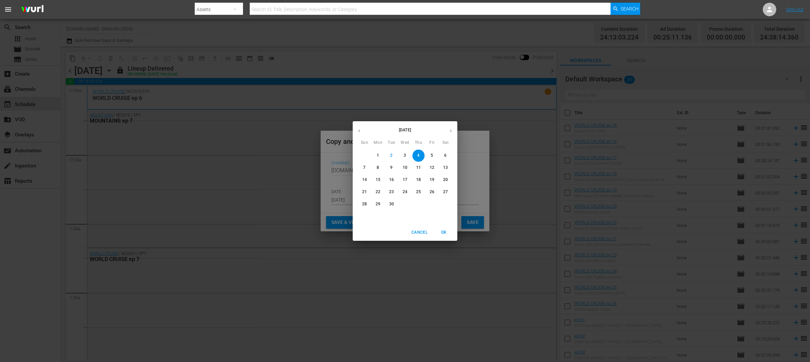
click at [380, 168] on span "8" at bounding box center [378, 168] width 12 height 6
type input "[DATE]"
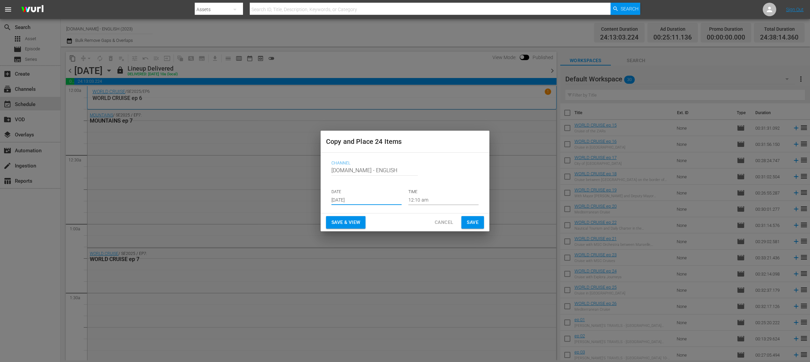
click at [360, 220] on span "Save & View" at bounding box center [346, 222] width 29 height 8
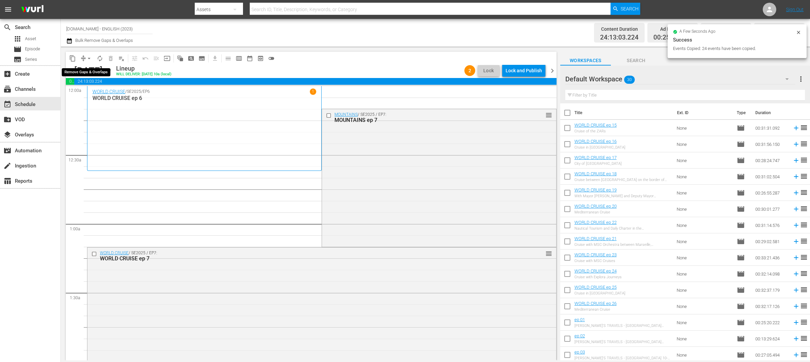
click at [82, 58] on span "compress" at bounding box center [83, 58] width 7 height 7
click at [87, 60] on span "arrow_drop_down" at bounding box center [89, 58] width 7 height 7
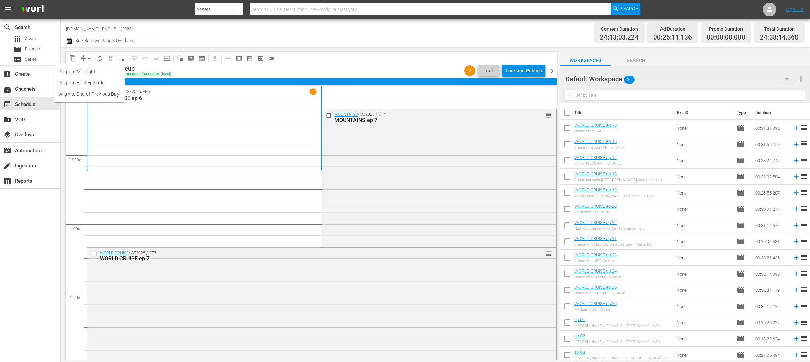
click at [106, 96] on li "Align to End of Previous Day" at bounding box center [89, 93] width 71 height 11
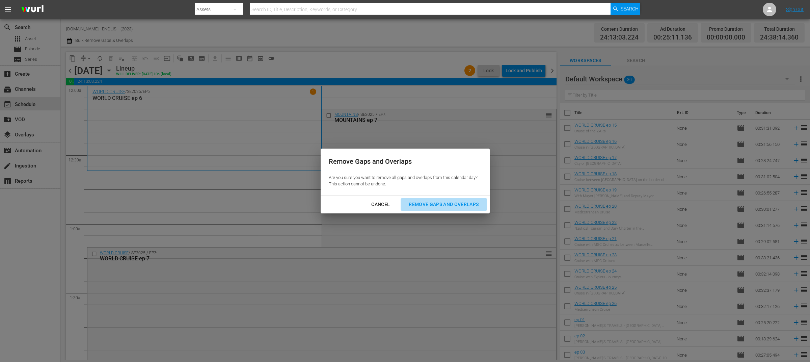
click at [443, 202] on div "Remove Gaps and Overlaps" at bounding box center [443, 204] width 81 height 8
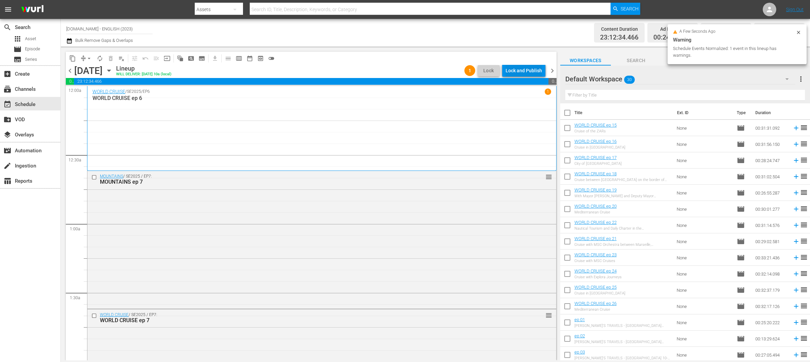
click at [527, 67] on div "Lock and Publish" at bounding box center [524, 70] width 36 height 12
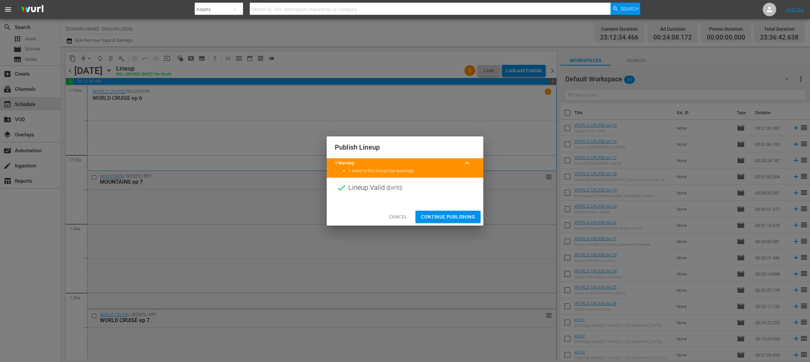
click at [450, 217] on span "Continue Publishing" at bounding box center [448, 217] width 54 height 8
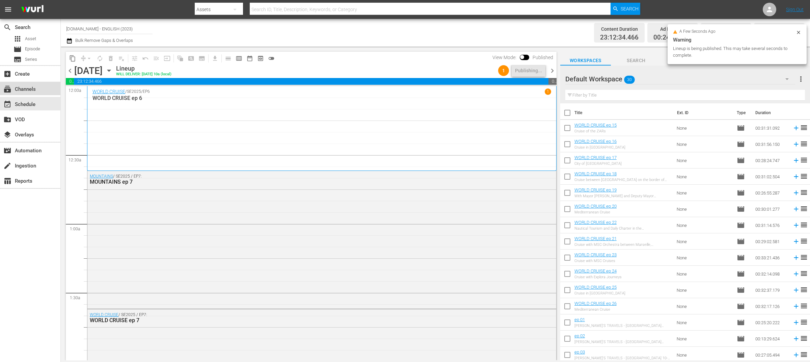
click at [36, 87] on div "subscriptions Channels" at bounding box center [19, 88] width 38 height 6
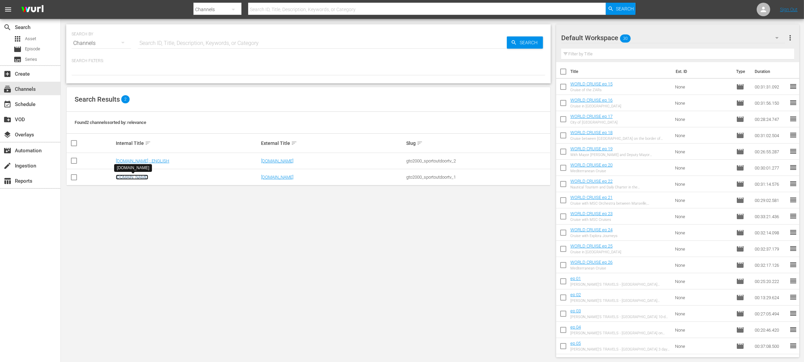
click at [138, 176] on link "[DOMAIN_NAME]" at bounding box center [132, 177] width 32 height 5
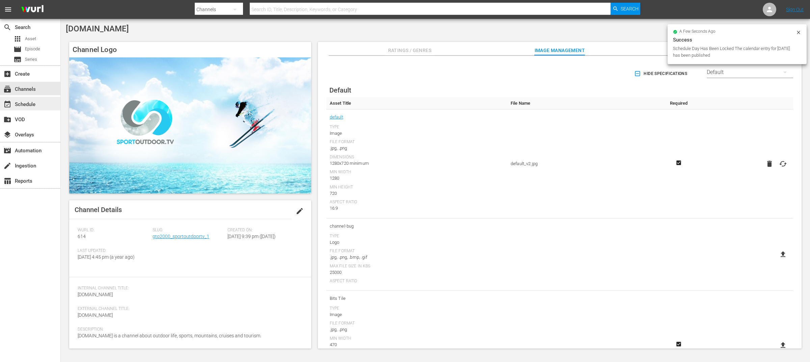
click at [24, 102] on div "event_available Schedule" at bounding box center [19, 103] width 38 height 6
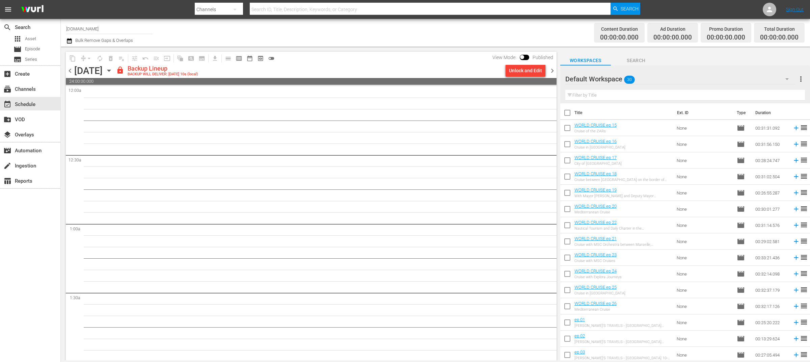
click at [110, 70] on icon "button" at bounding box center [108, 71] width 3 height 2
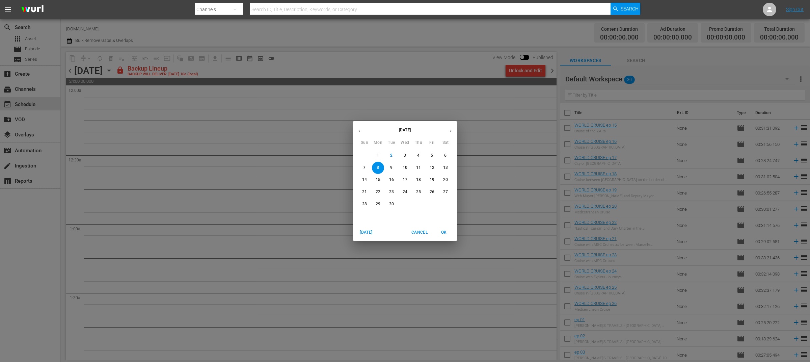
click at [403, 155] on span "3" at bounding box center [405, 156] width 12 height 6
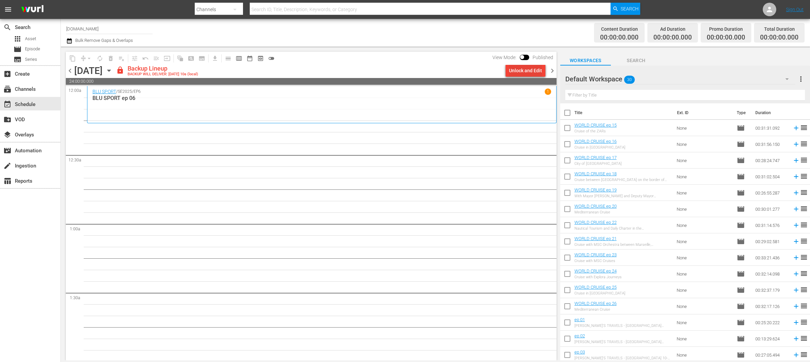
click at [522, 71] on div "Unlock and Edit" at bounding box center [525, 70] width 33 height 12
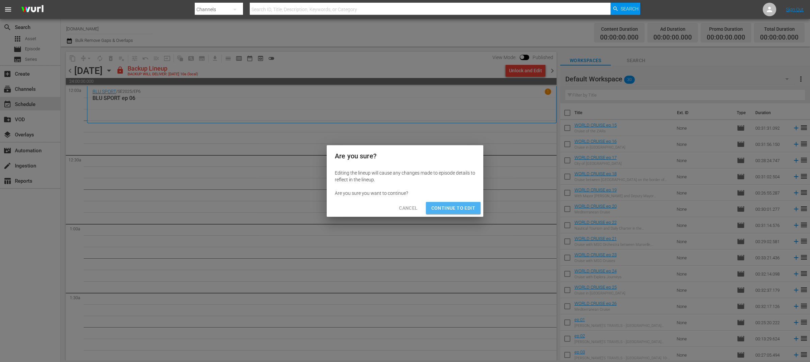
click at [448, 206] on span "Continue to Edit" at bounding box center [454, 208] width 44 height 8
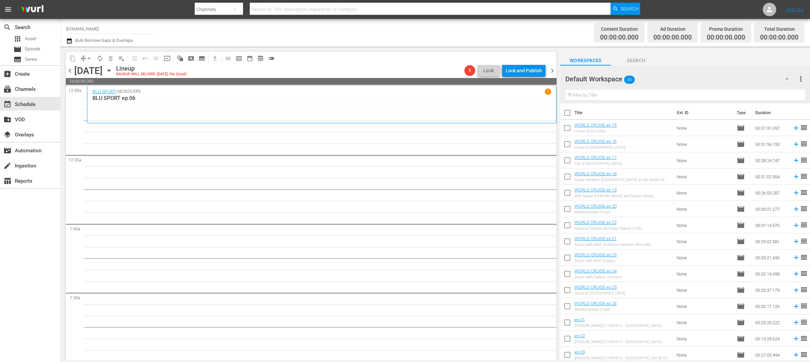
click at [70, 72] on span "chevron_left" at bounding box center [70, 71] width 8 height 8
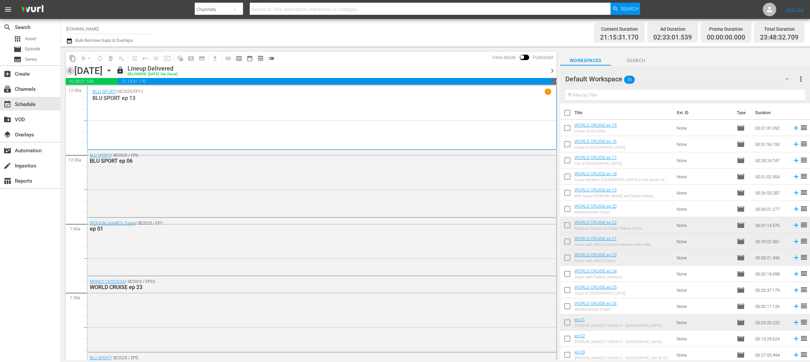
click at [70, 72] on span "chevron_left" at bounding box center [70, 71] width 8 height 8
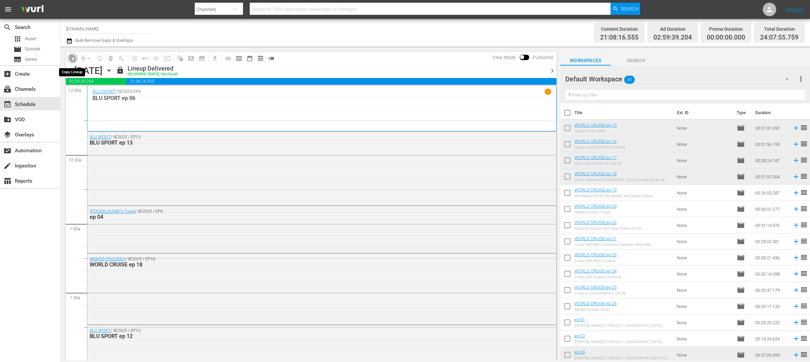
click at [73, 62] on button "content_copy" at bounding box center [72, 58] width 11 height 11
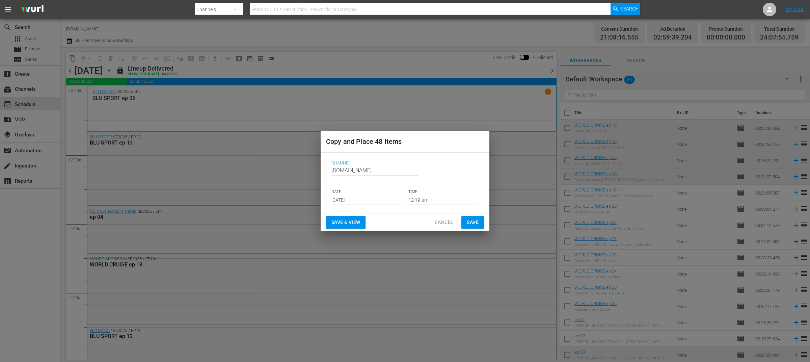
click at [370, 201] on input "[DATE]" at bounding box center [367, 200] width 70 height 10
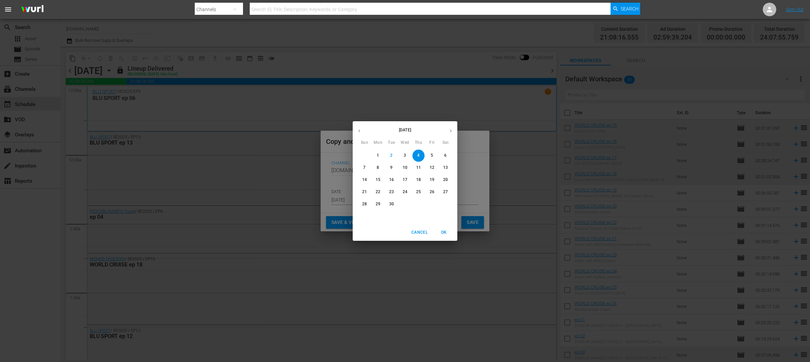
click at [406, 155] on p "3" at bounding box center [405, 156] width 2 height 6
type input "[DATE]"
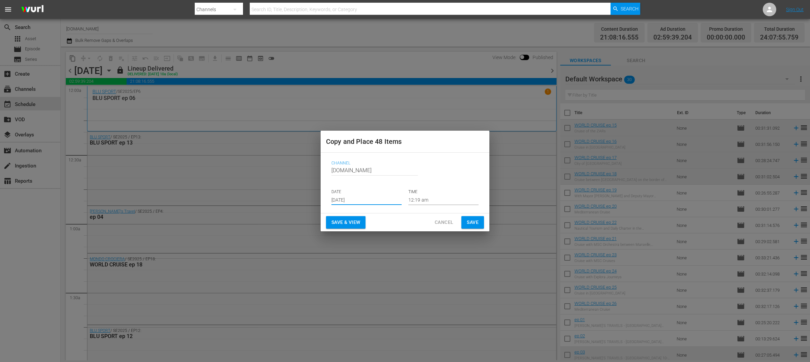
click at [347, 223] on span "Save & View" at bounding box center [346, 222] width 29 height 8
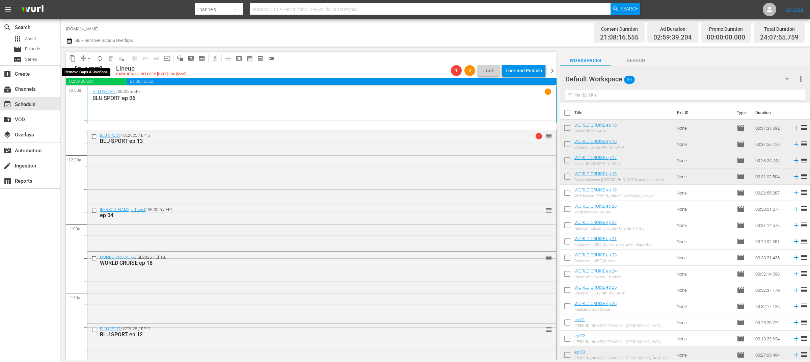
click at [86, 58] on span "arrow_drop_down" at bounding box center [89, 58] width 7 height 7
click at [115, 94] on li "Align to End of Previous Day" at bounding box center [89, 93] width 71 height 11
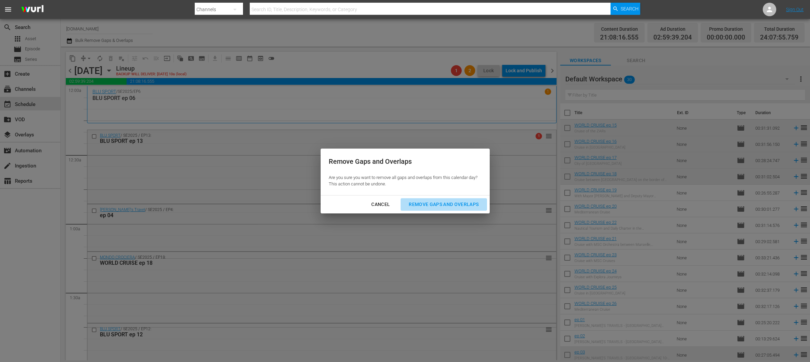
click at [432, 204] on div "Remove Gaps and Overlaps" at bounding box center [443, 204] width 81 height 8
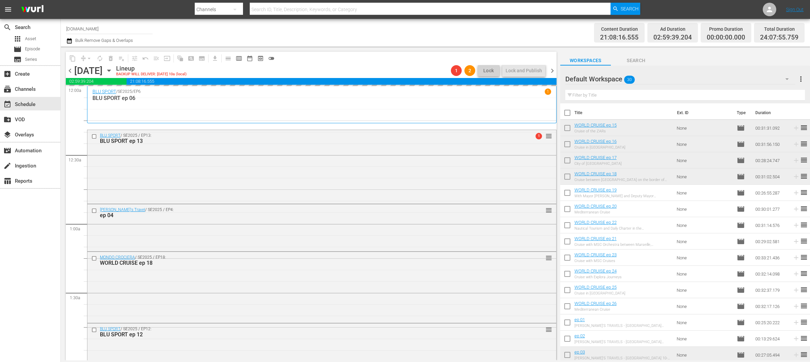
click at [522, 35] on div "Content Duration 21:08:16.555 Ad Duration 02:59:39.204 Promo Duration 00:00:00.…" at bounding box center [637, 33] width 336 height 24
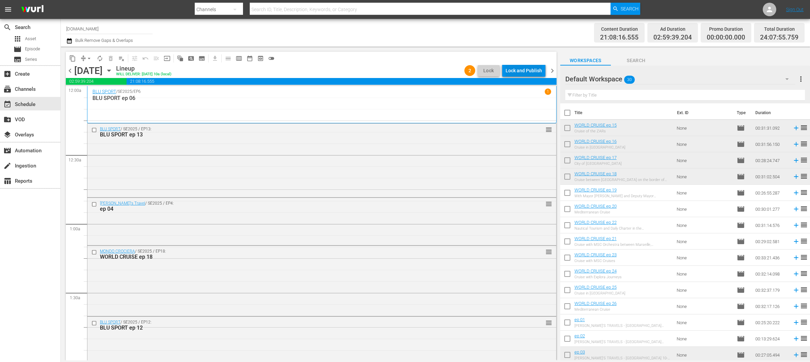
click at [530, 74] on div "Lock and Publish" at bounding box center [524, 70] width 36 height 12
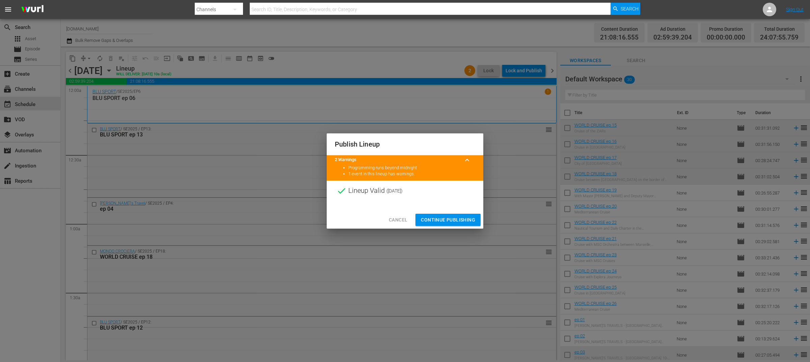
click at [465, 223] on span "Continue Publishing" at bounding box center [448, 220] width 54 height 8
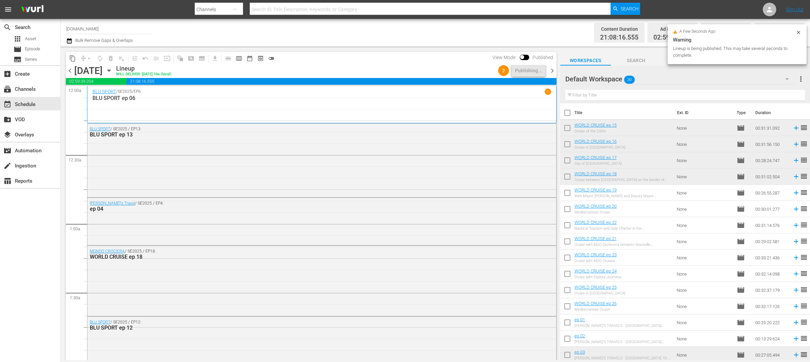
click at [553, 70] on span "chevron_right" at bounding box center [552, 71] width 8 height 8
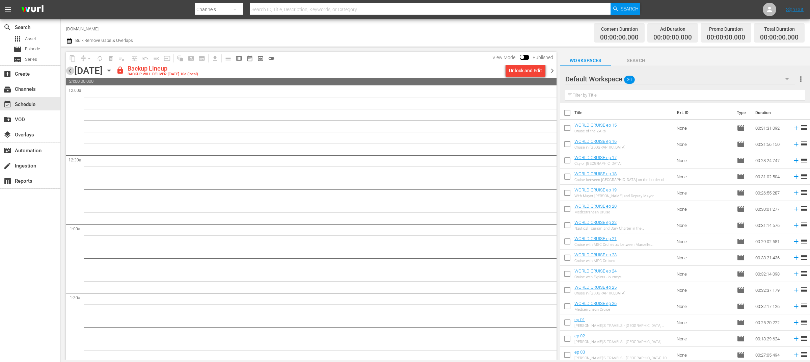
click at [71, 72] on span "chevron_left" at bounding box center [70, 71] width 8 height 8
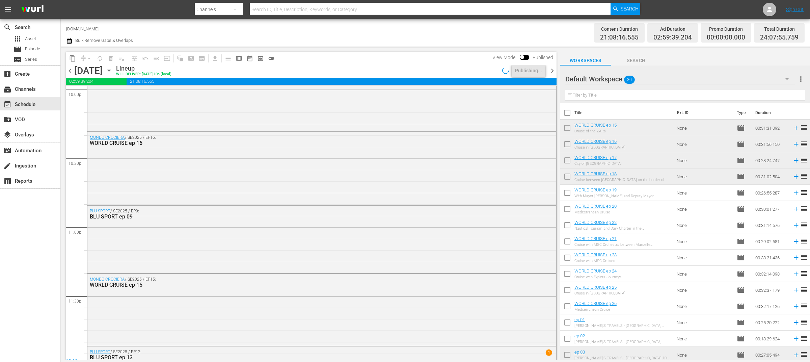
scroll to position [3087, 0]
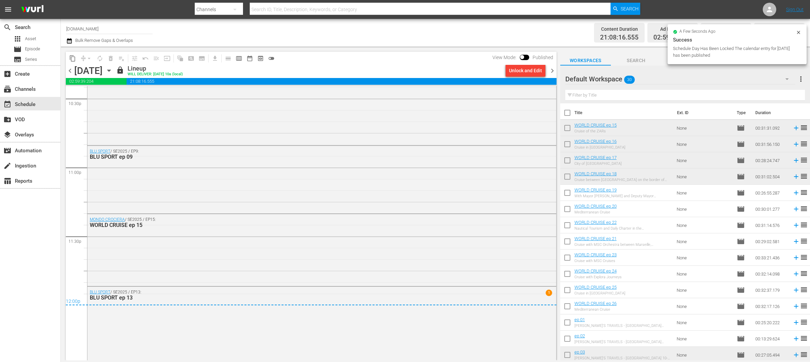
click at [553, 70] on span "chevron_right" at bounding box center [552, 71] width 8 height 8
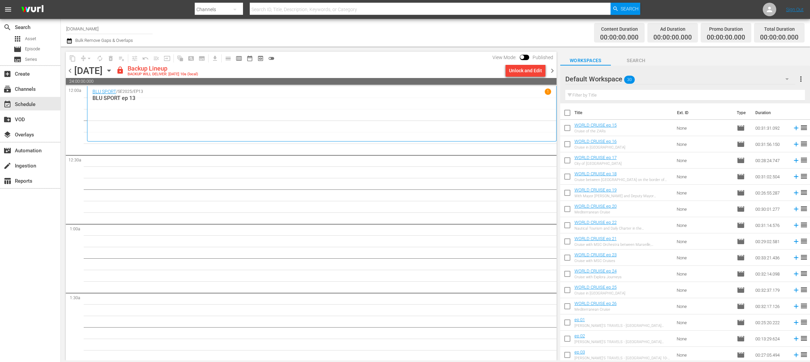
click at [483, 29] on div "Content Duration 00:00:00.000 Ad Duration 00:00:00.000 Promo Duration 00:00:00.…" at bounding box center [637, 33] width 336 height 24
